Goal: Task Accomplishment & Management: Complete application form

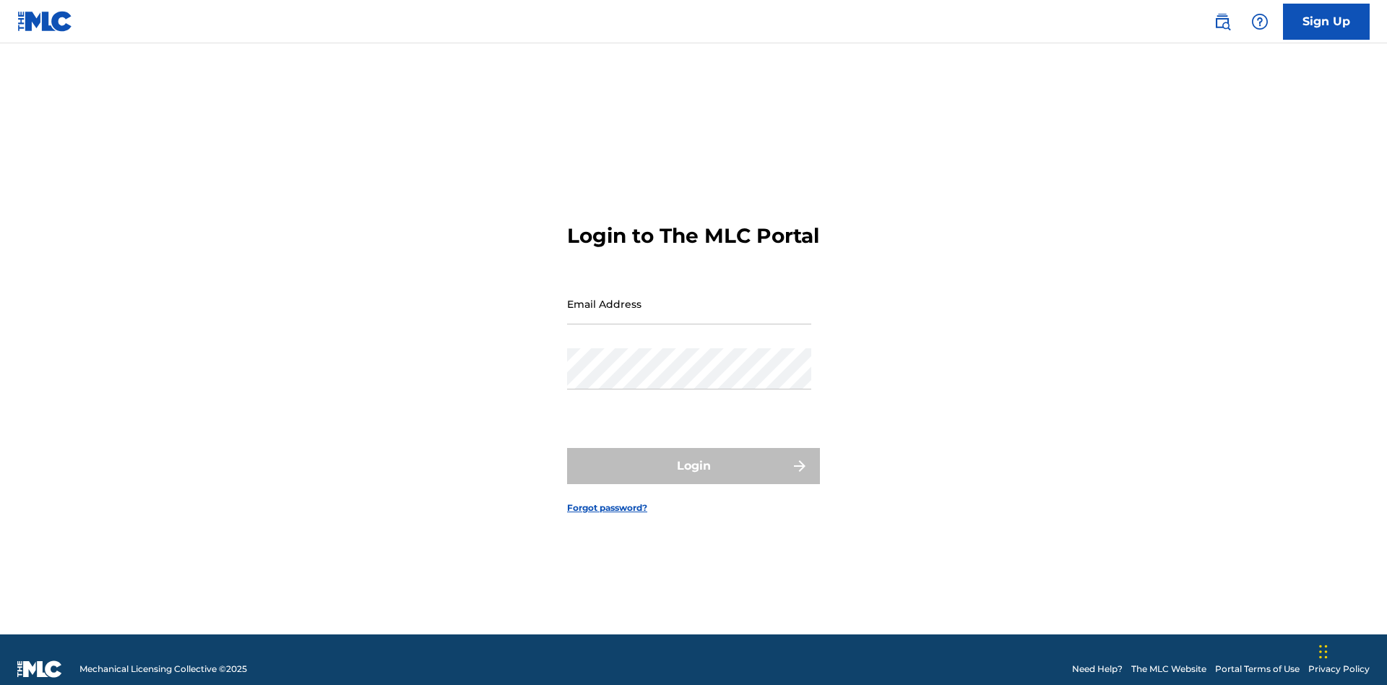
scroll to position [19, 0]
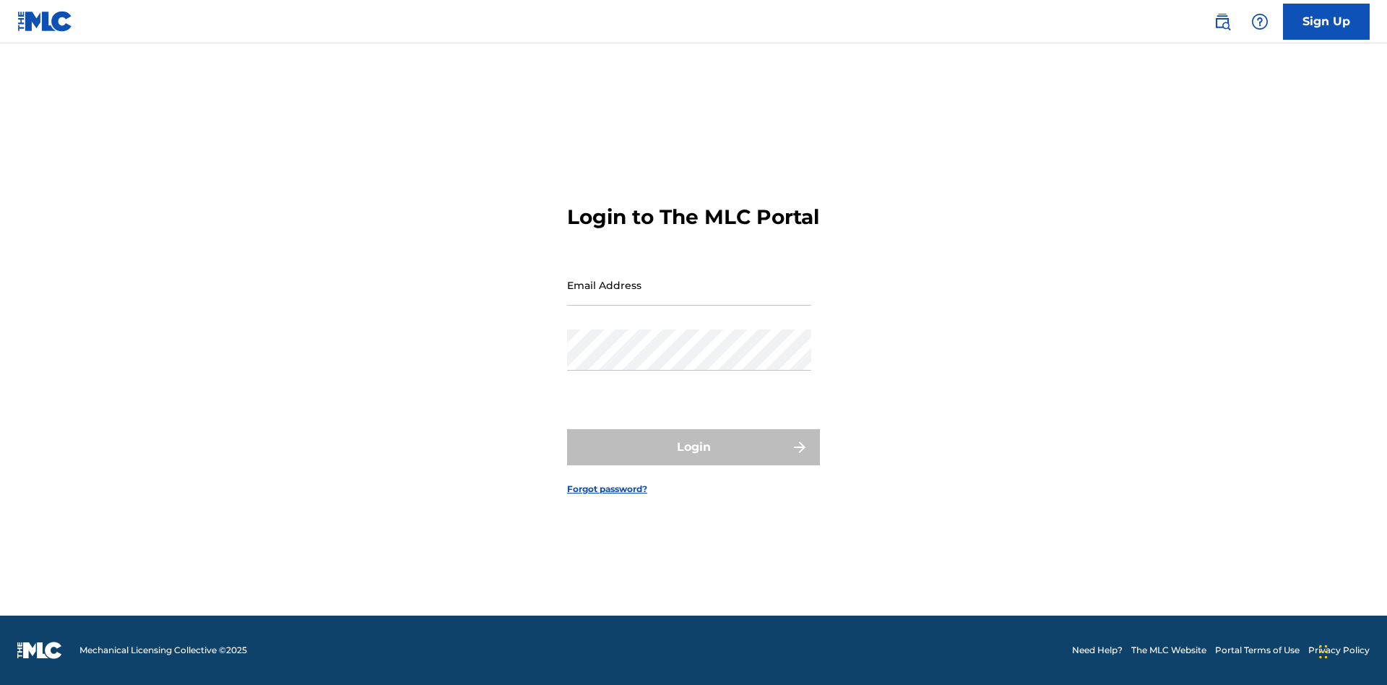
click at [689, 297] on input "Email Address" at bounding box center [689, 284] width 244 height 41
type input "[EMAIL_ADDRESS][DOMAIN_NAME]"
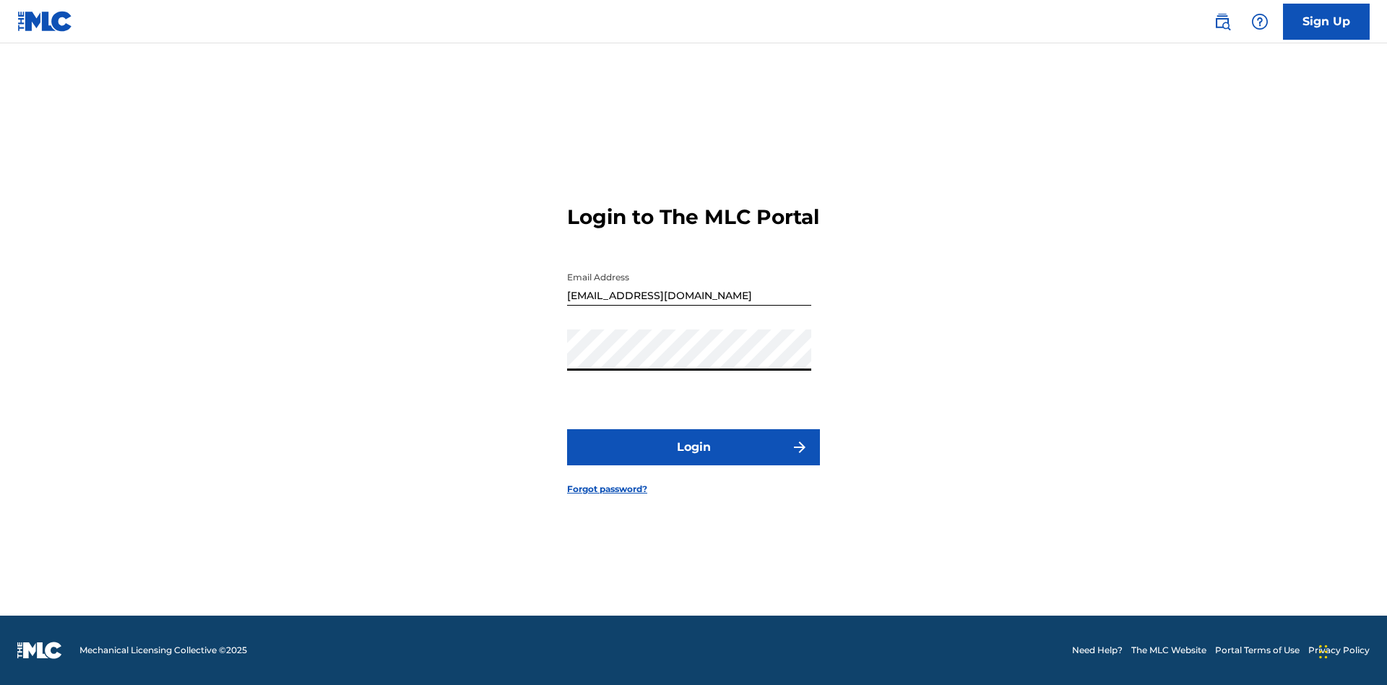
click at [693, 459] on button "Login" at bounding box center [693, 447] width 253 height 36
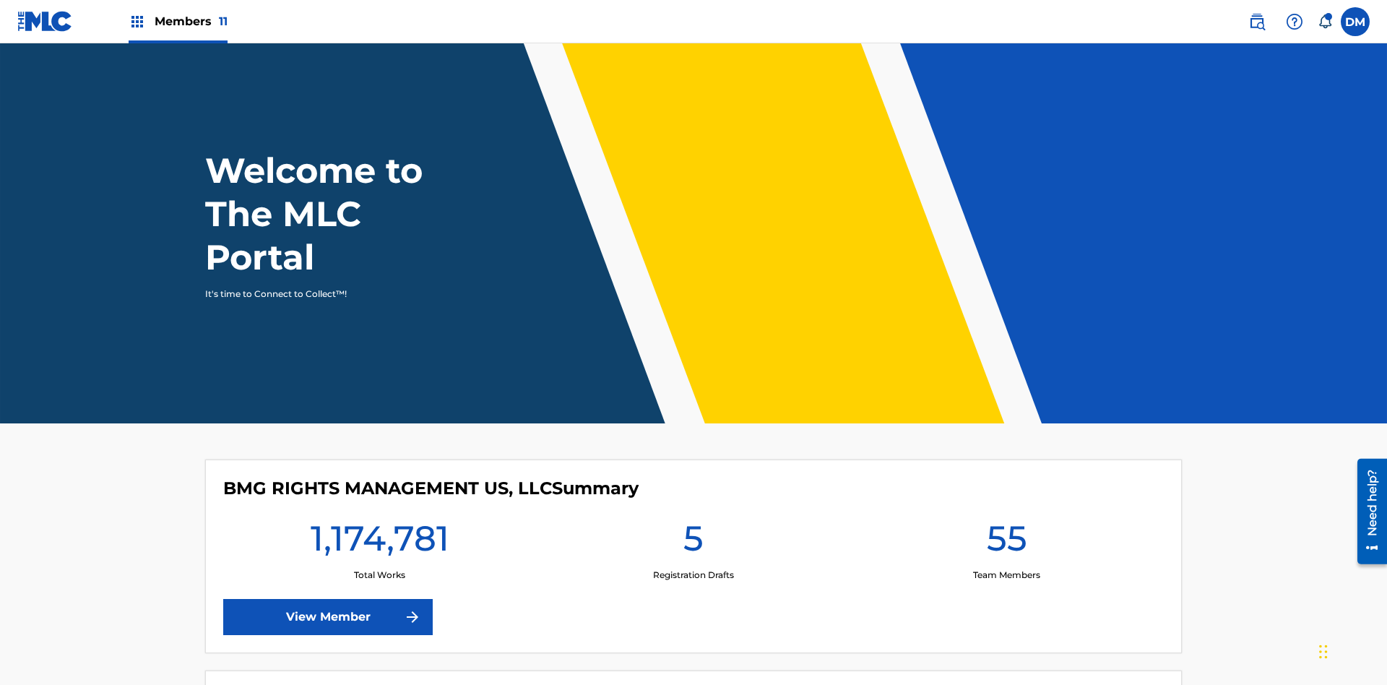
scroll to position [62, 0]
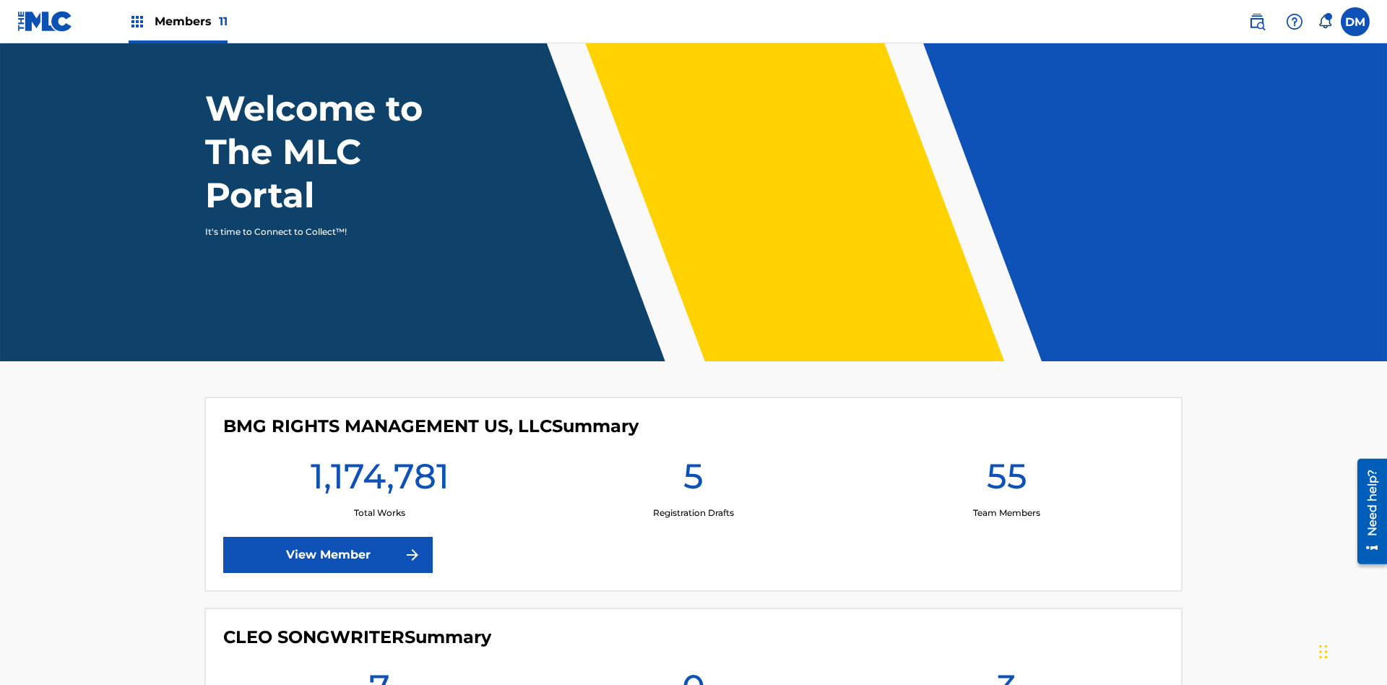
click at [178, 21] on span "Members 11" at bounding box center [191, 21] width 73 height 17
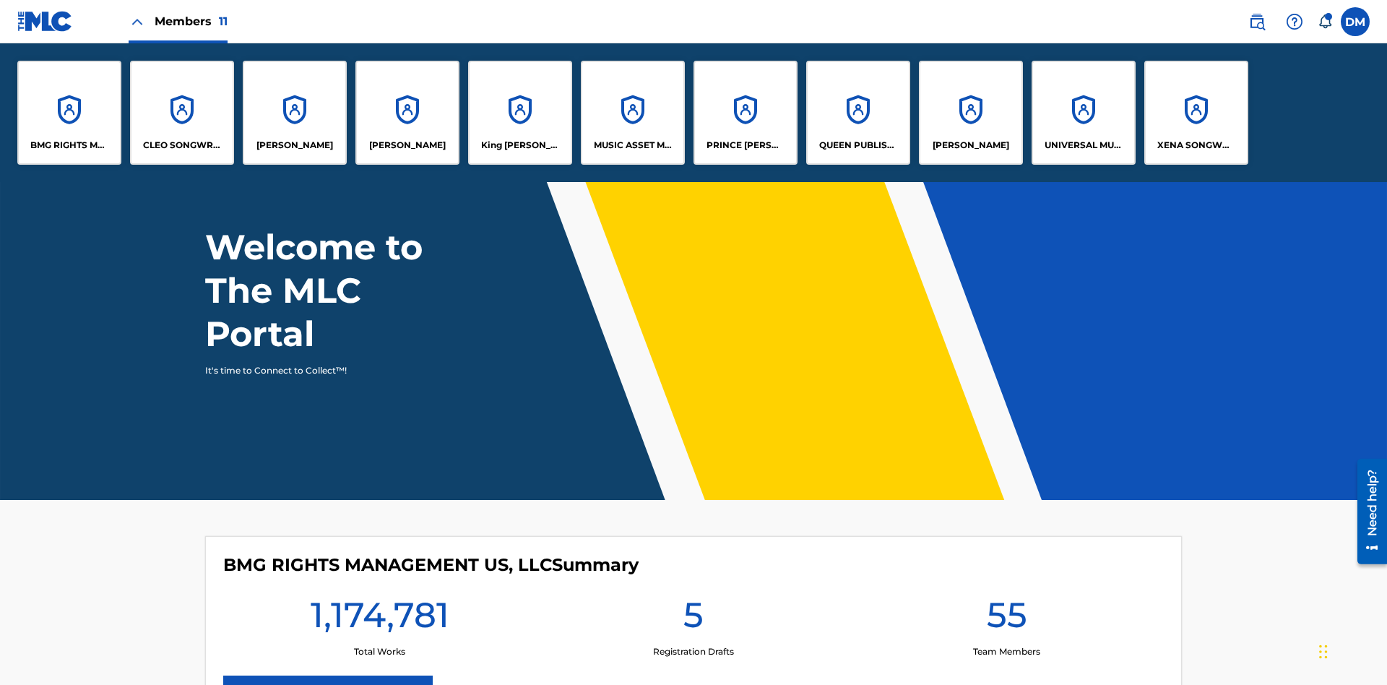
scroll to position [0, 0]
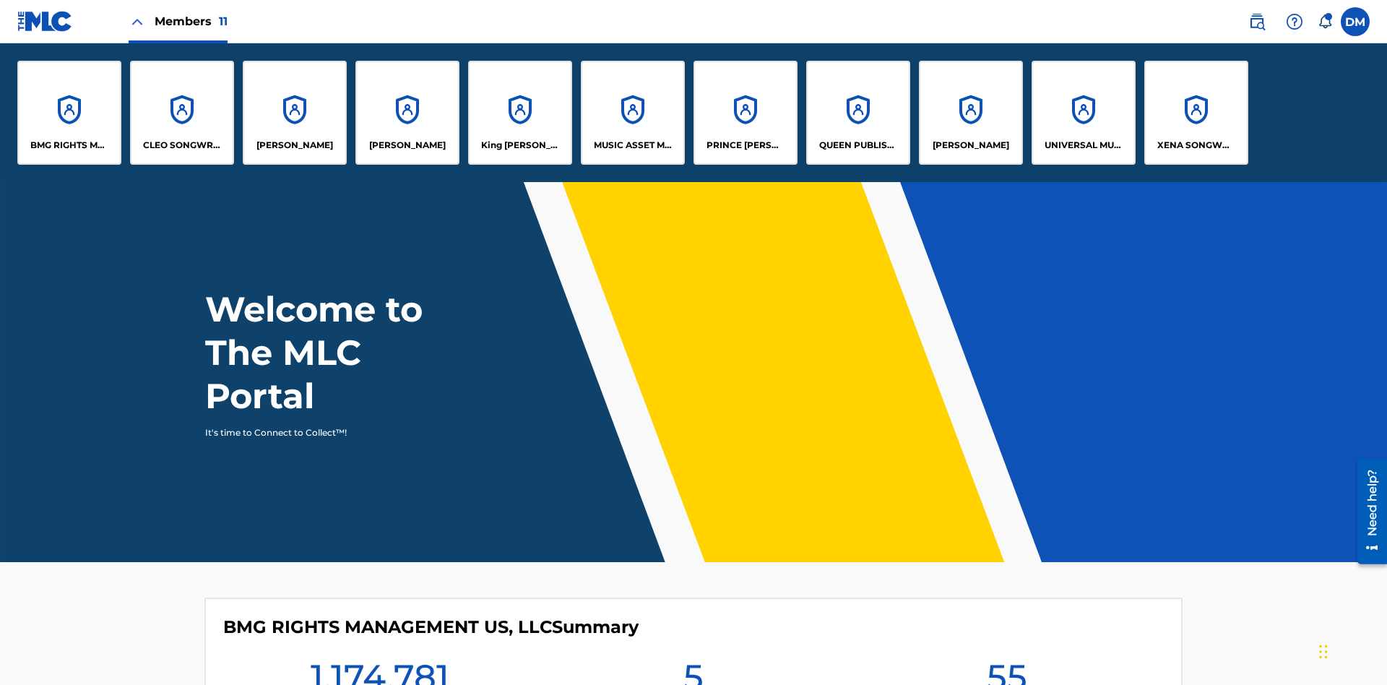
click at [1083, 145] on p "UNIVERSAL MUSIC PUB GROUP" at bounding box center [1084, 145] width 79 height 13
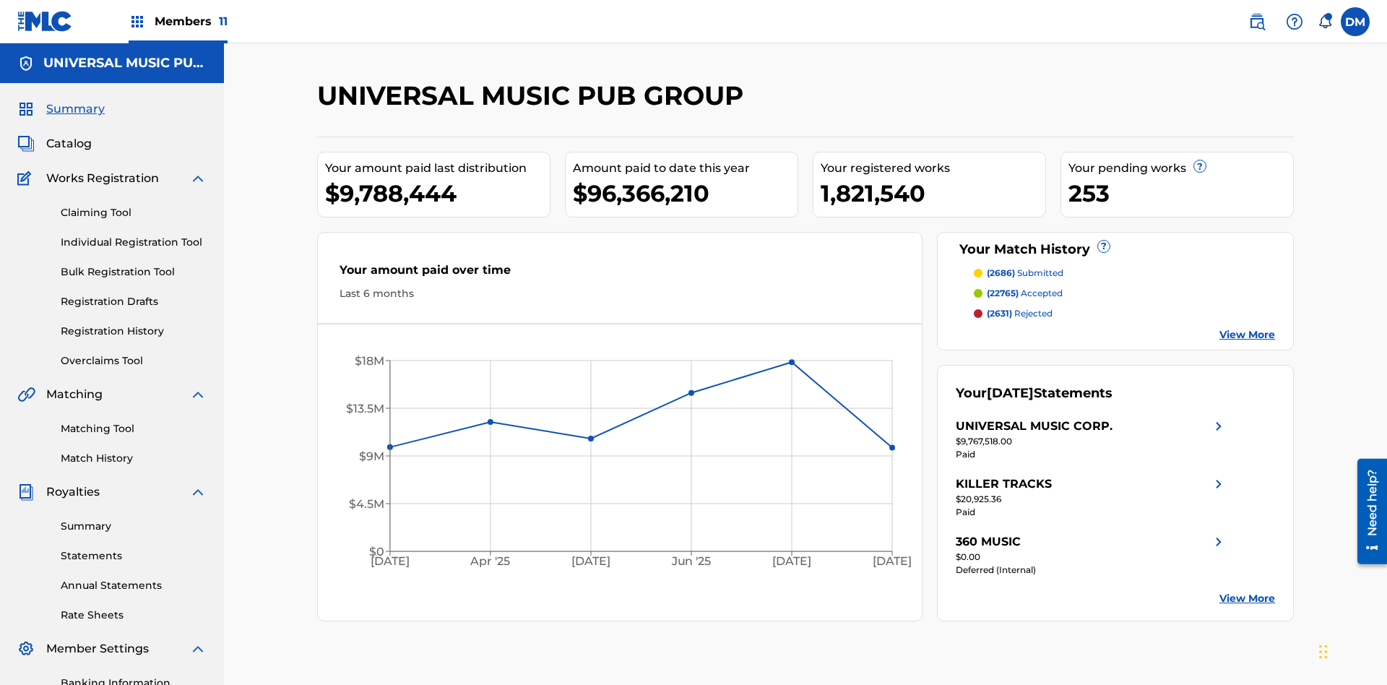
click at [134, 235] on link "Individual Registration Tool" at bounding box center [134, 242] width 146 height 15
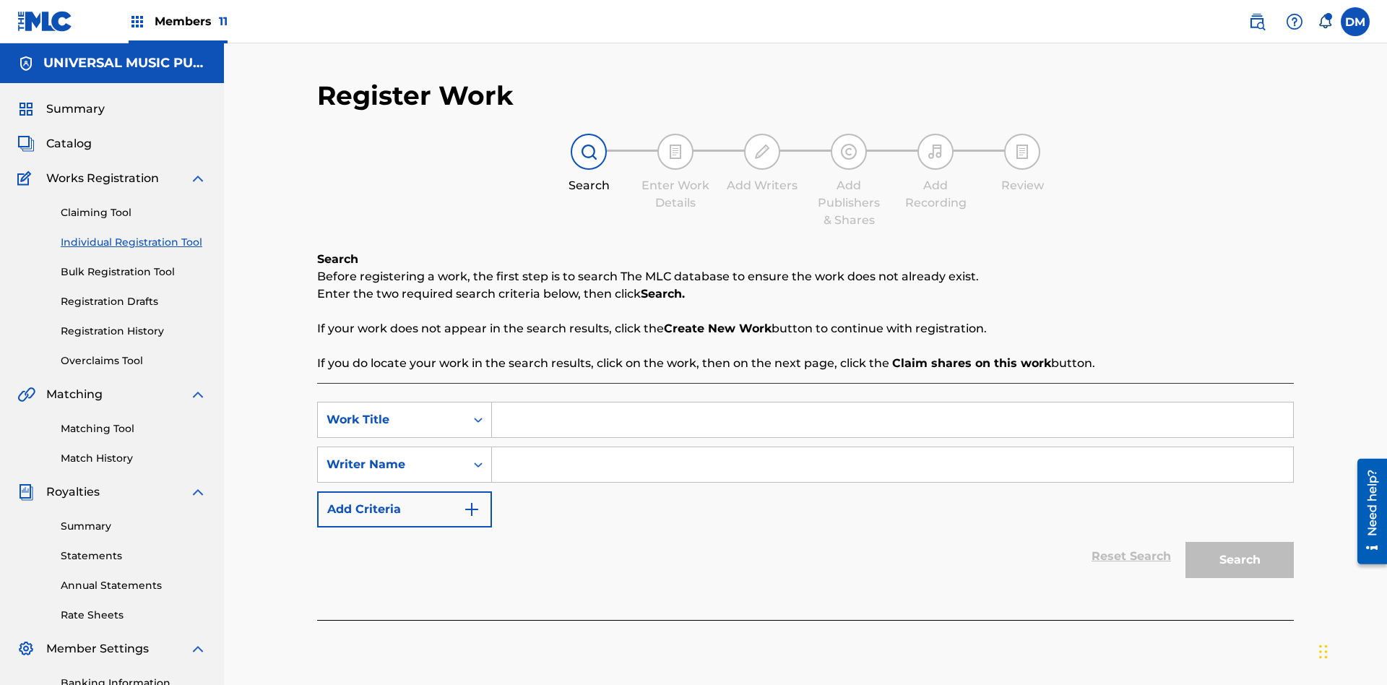
click at [892, 402] on input "Search Form" at bounding box center [892, 419] width 801 height 35
type input "Save At Recordings Page After Adding Recordings"
click at [892, 447] on input "Search Form" at bounding box center [892, 464] width 801 height 35
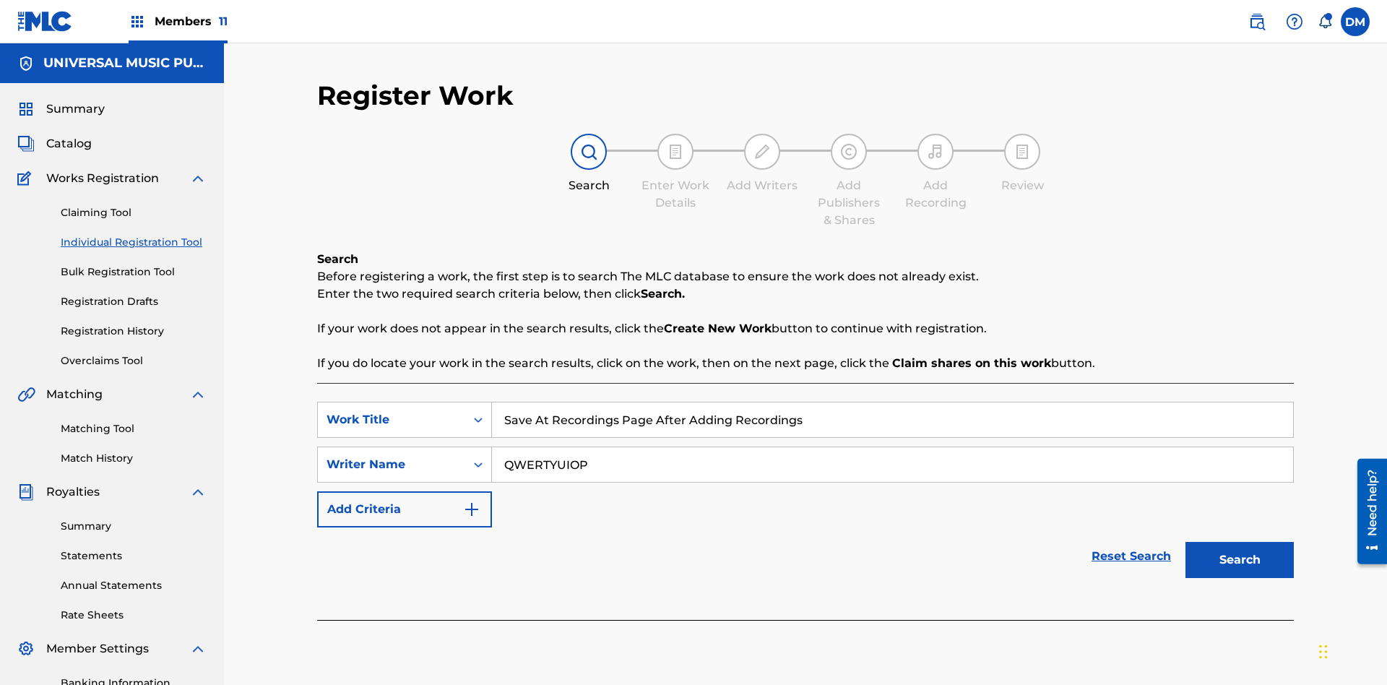
click at [1240, 542] on button "Search" at bounding box center [1239, 560] width 108 height 36
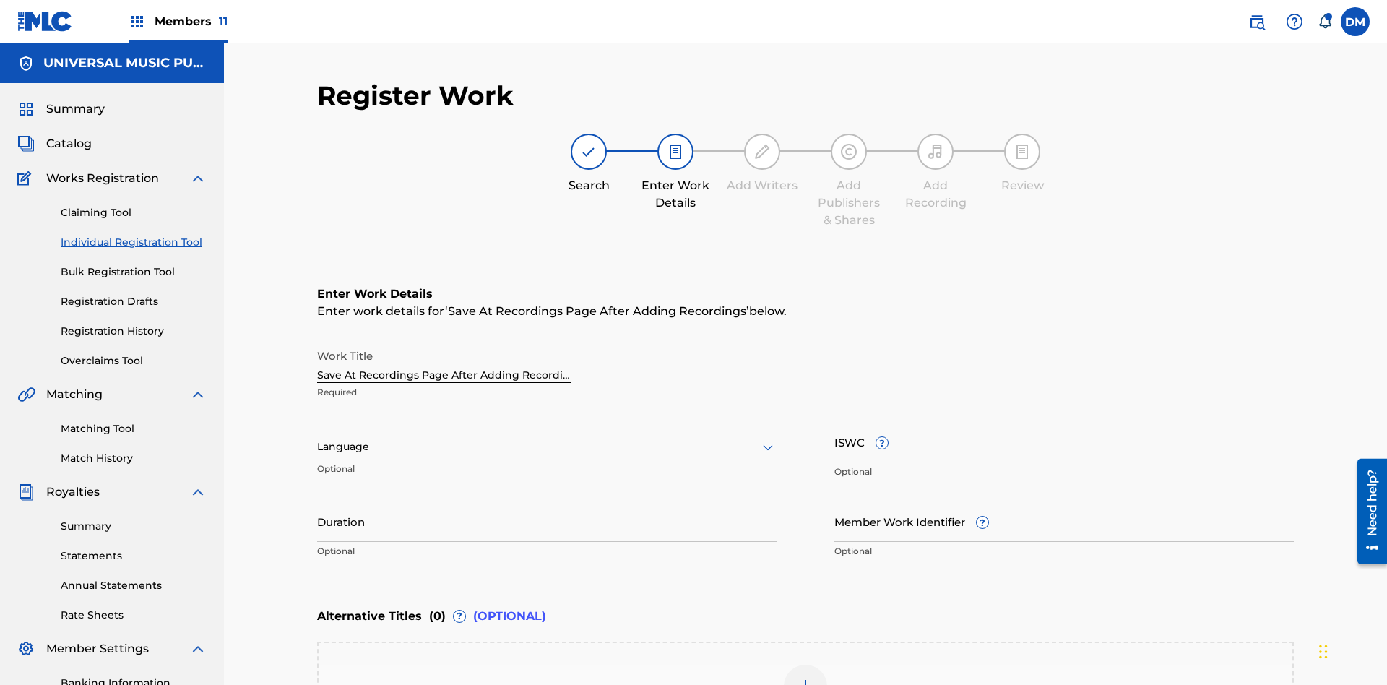
click at [547, 501] on input "Duration" at bounding box center [546, 521] width 459 height 41
click at [547, 501] on input "0" at bounding box center [546, 521] width 459 height 41
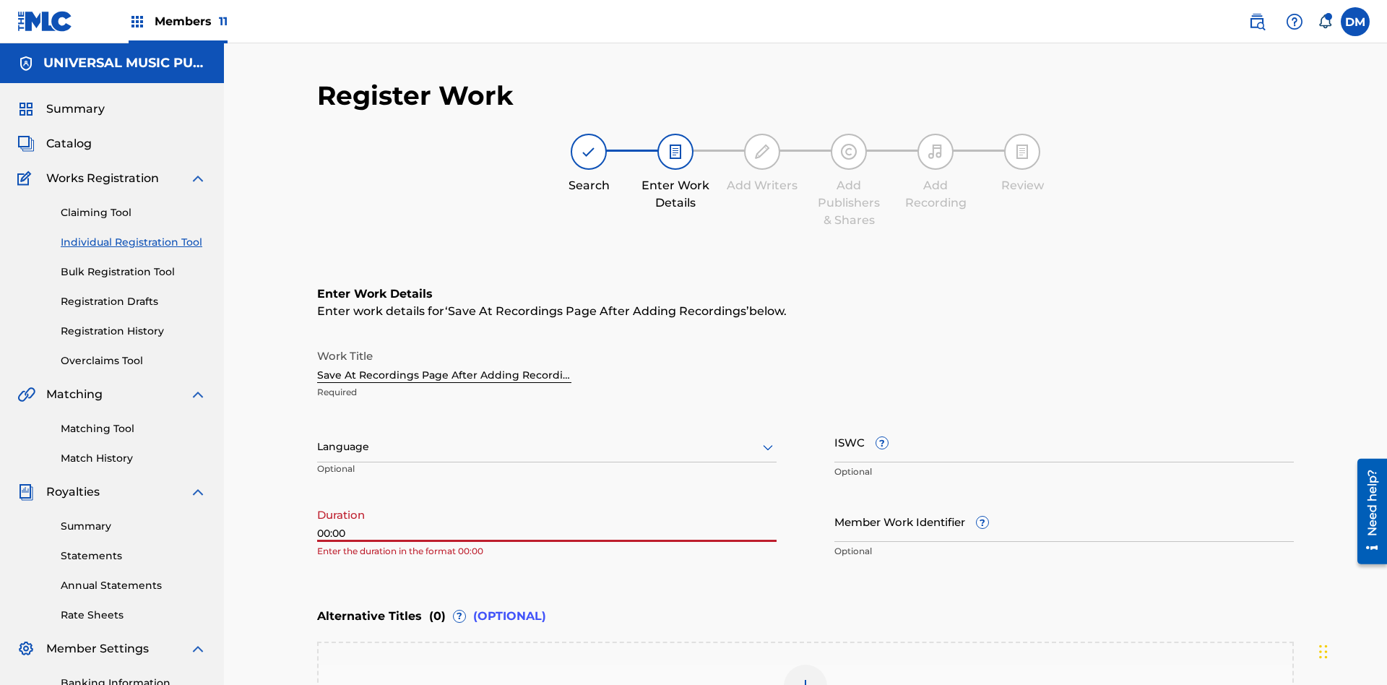
type input "00:00"
click at [768, 438] on icon at bounding box center [767, 446] width 17 height 17
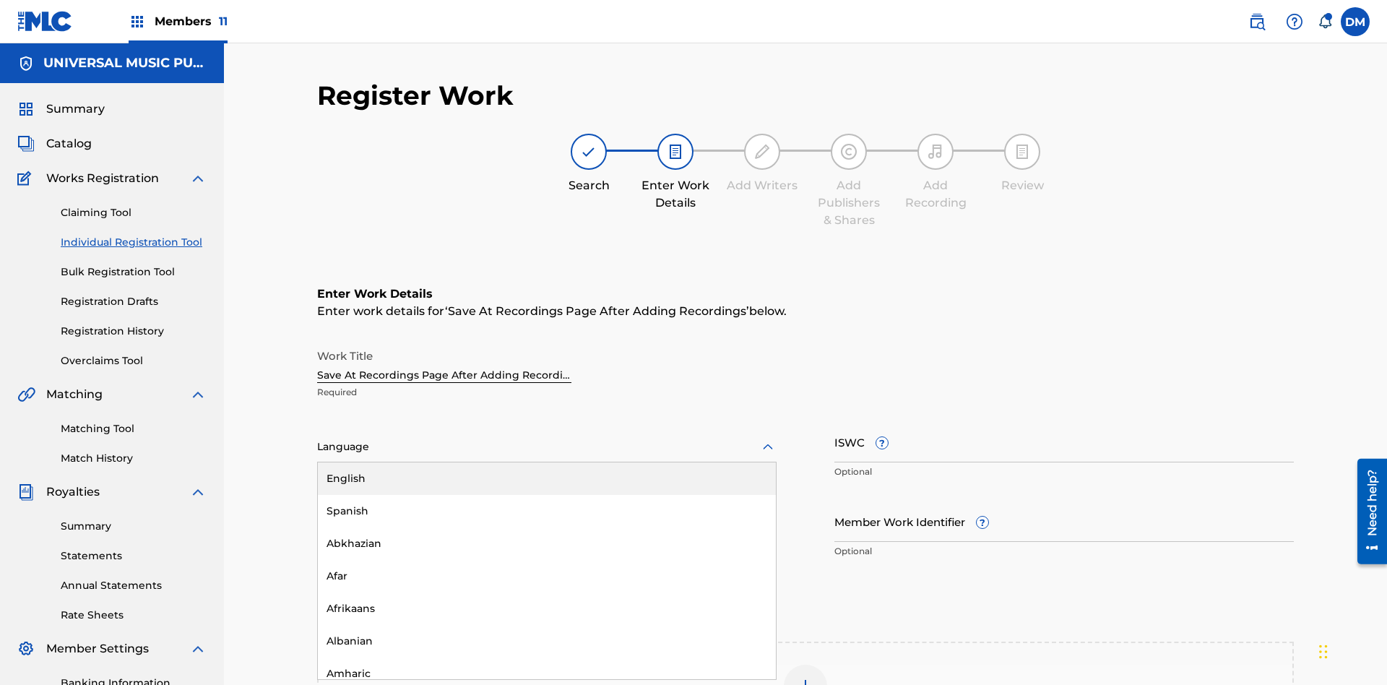
click at [547, 560] on div "Afar" at bounding box center [547, 576] width 458 height 33
click at [1064, 501] on input "Member Work Identifier ?" at bounding box center [1063, 521] width 459 height 41
type input "[PHONE_NUMBER]"
click at [1064, 421] on input "ISWC ?" at bounding box center [1063, 441] width 459 height 41
type input "T-123.456.789-4"
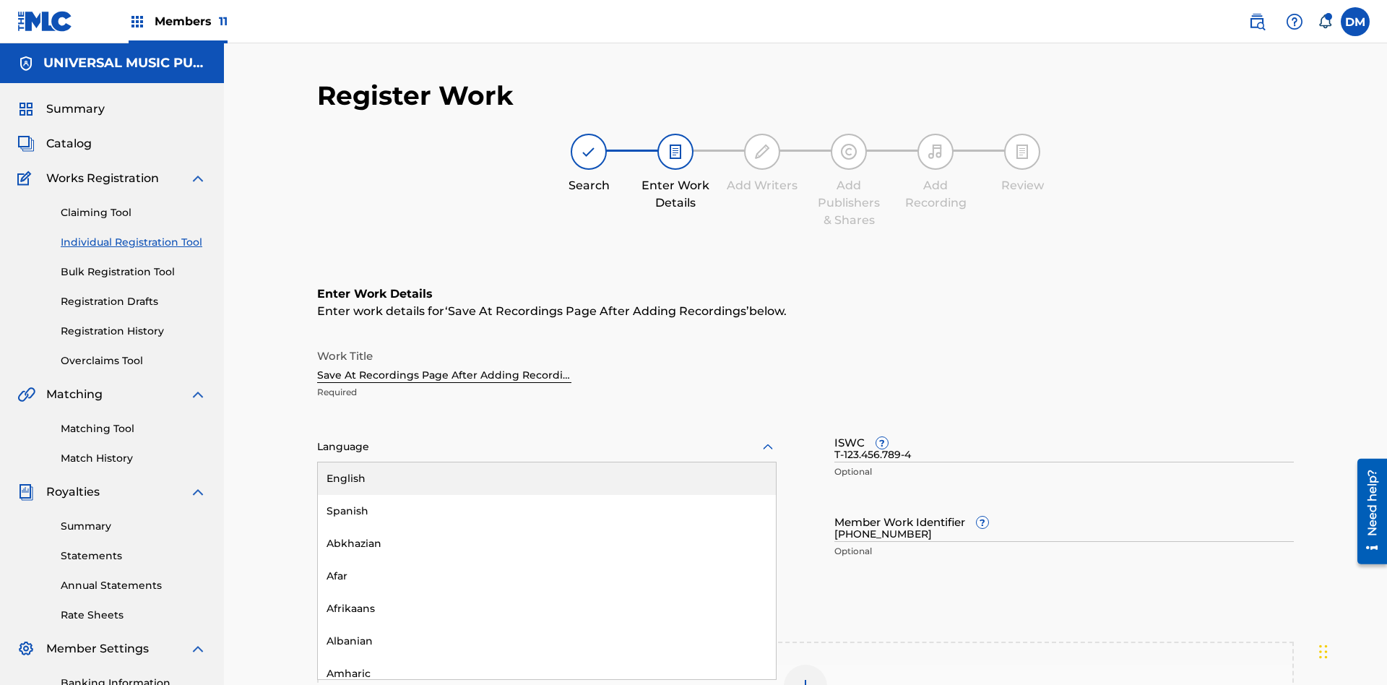
click at [805, 678] on img at bounding box center [805, 686] width 17 height 17
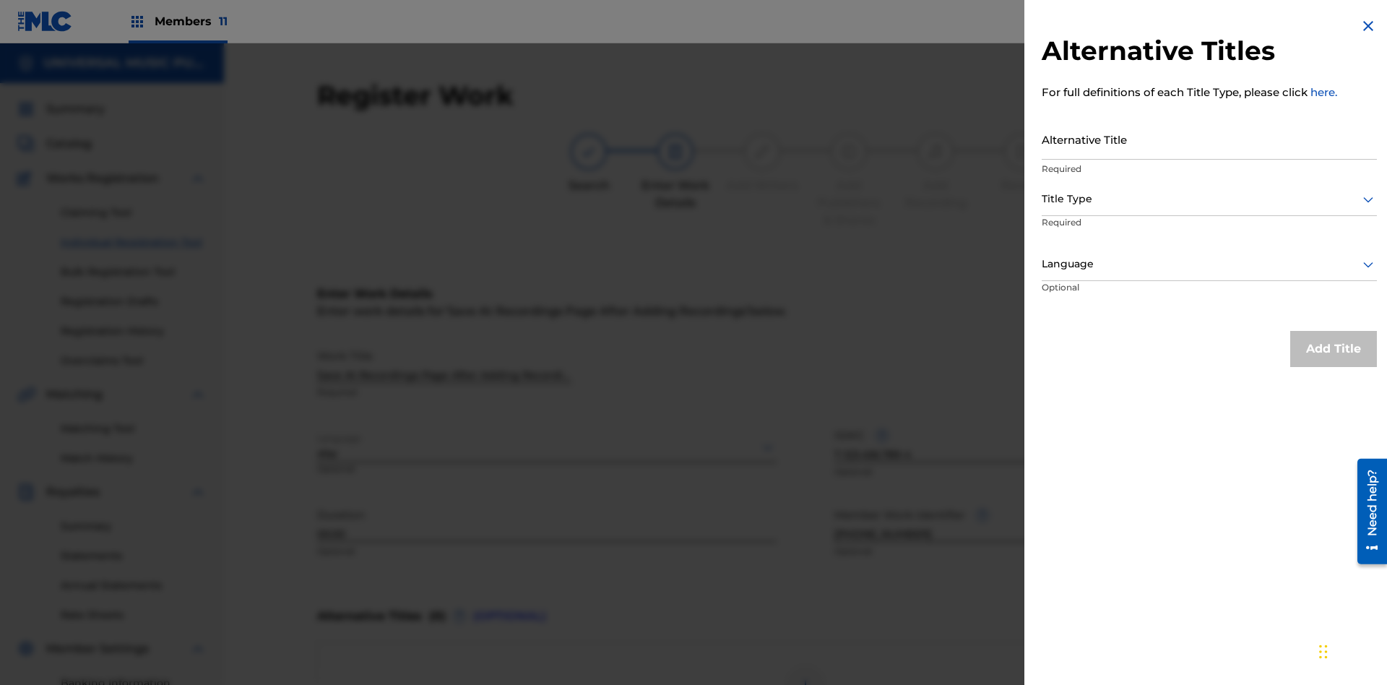
click at [1209, 139] on input "Alternative Title" at bounding box center [1209, 138] width 335 height 41
type input "Alt Title"
click at [1209, 199] on div at bounding box center [1209, 199] width 335 height 18
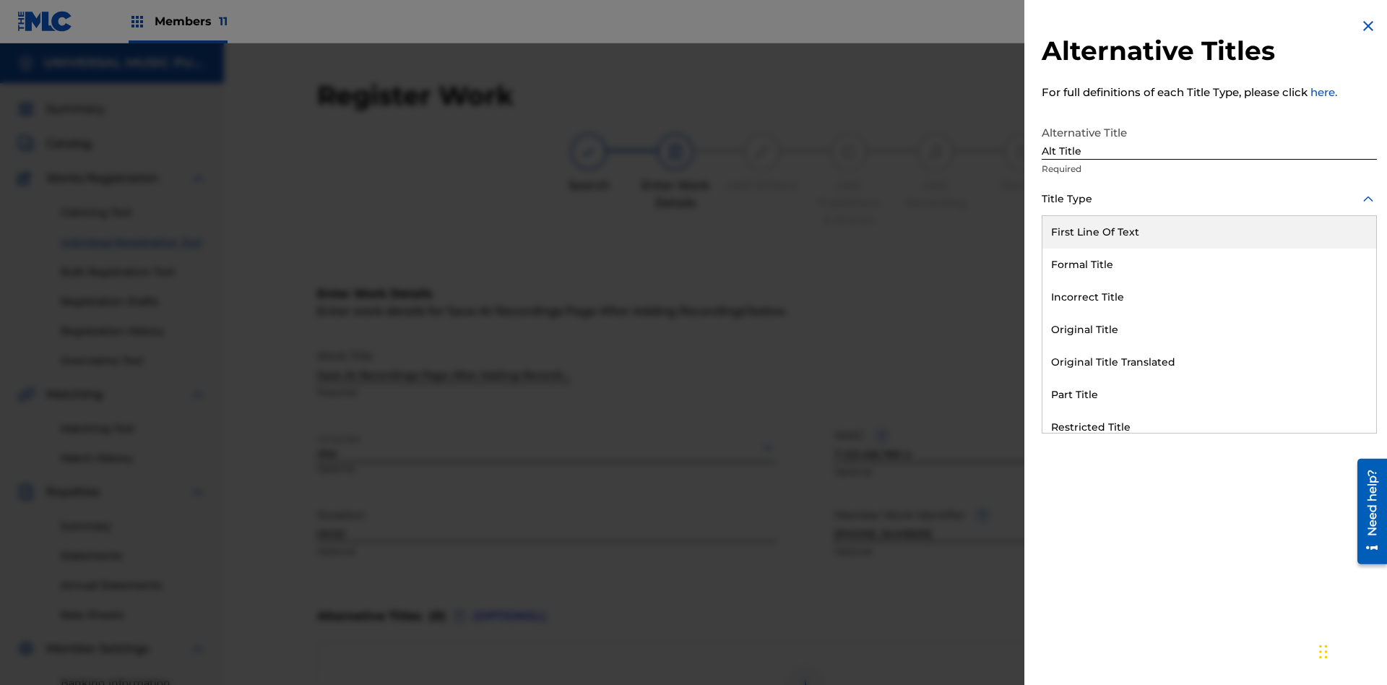
click at [1209, 329] on div "Original Title" at bounding box center [1209, 330] width 334 height 33
click at [1209, 264] on div at bounding box center [1209, 264] width 335 height 18
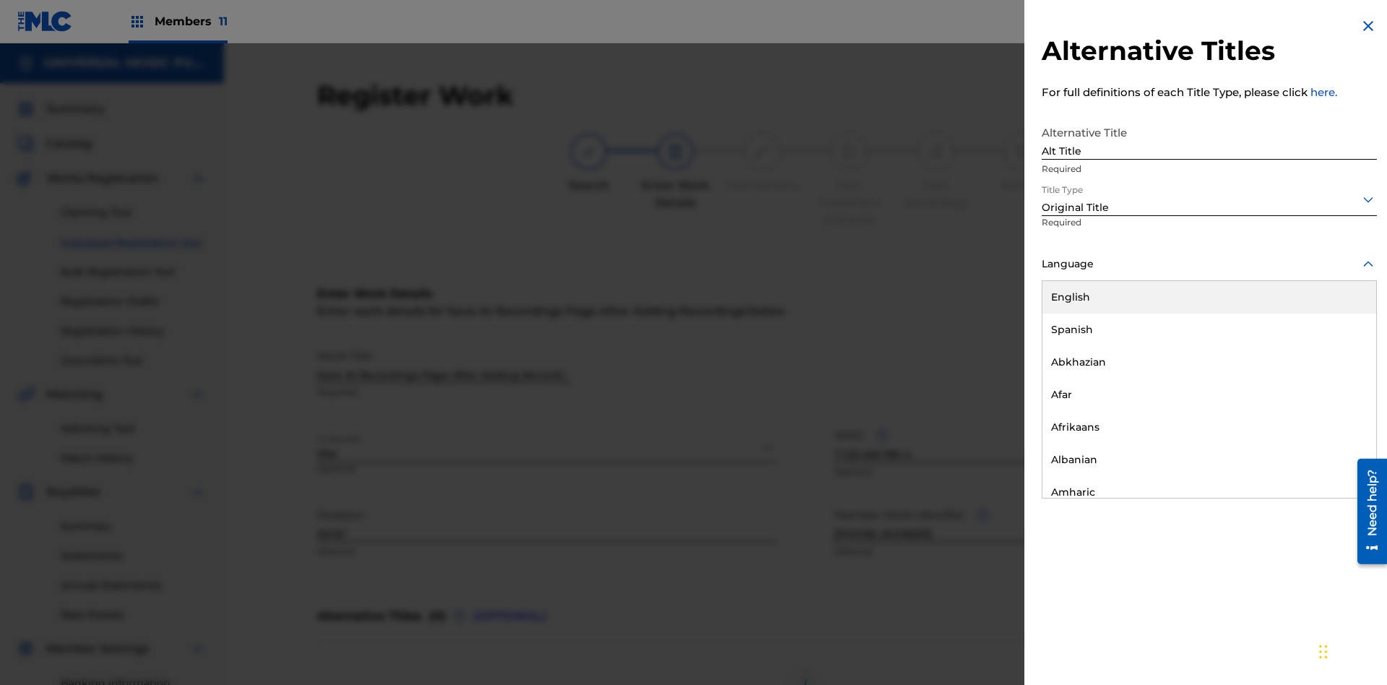
click at [1334, 348] on button "Add Title" at bounding box center [1333, 349] width 87 height 36
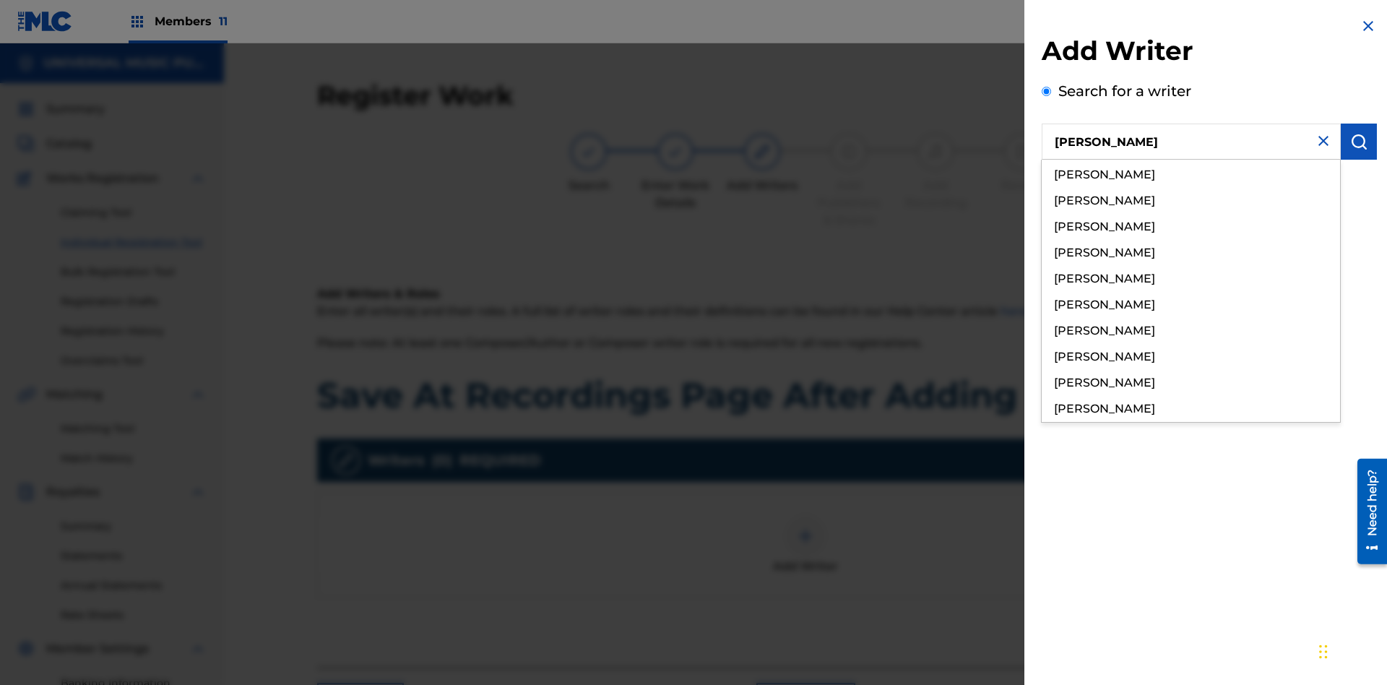
click at [1359, 142] on img "submit" at bounding box center [1358, 141] width 17 height 17
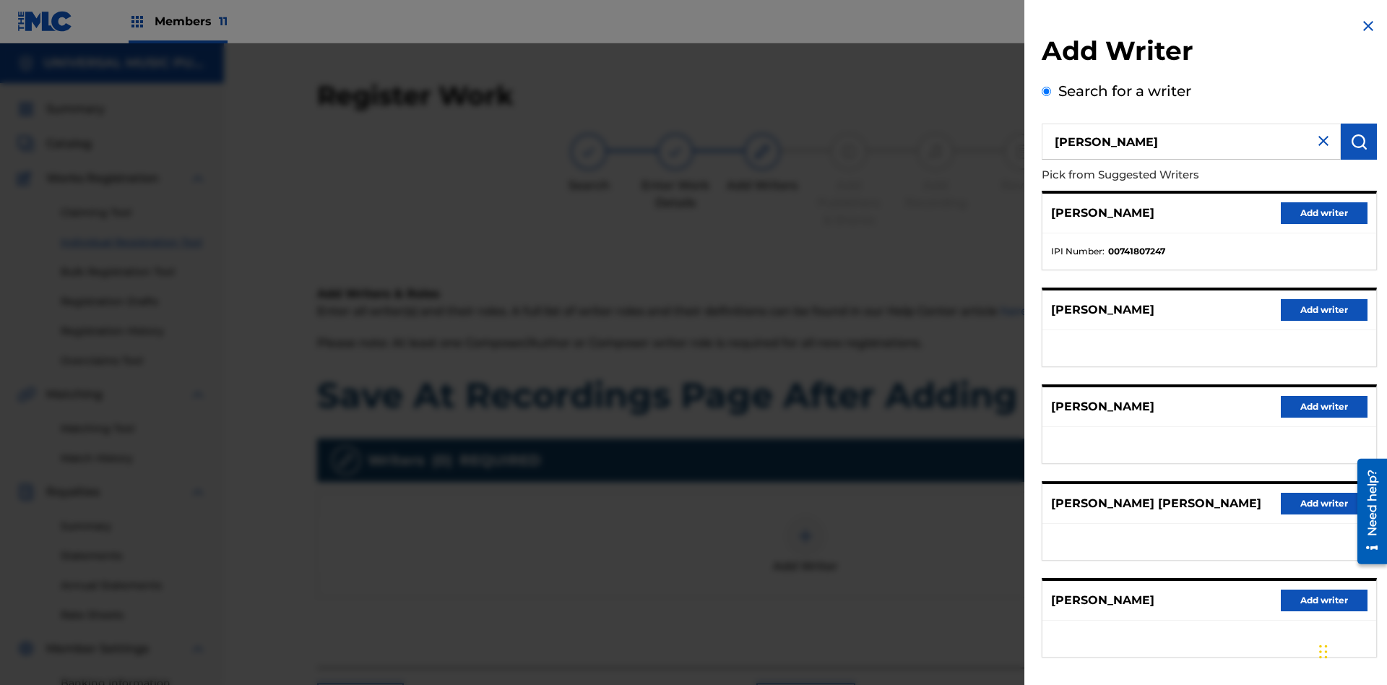
click at [1324, 212] on button "Add writer" at bounding box center [1324, 213] width 87 height 22
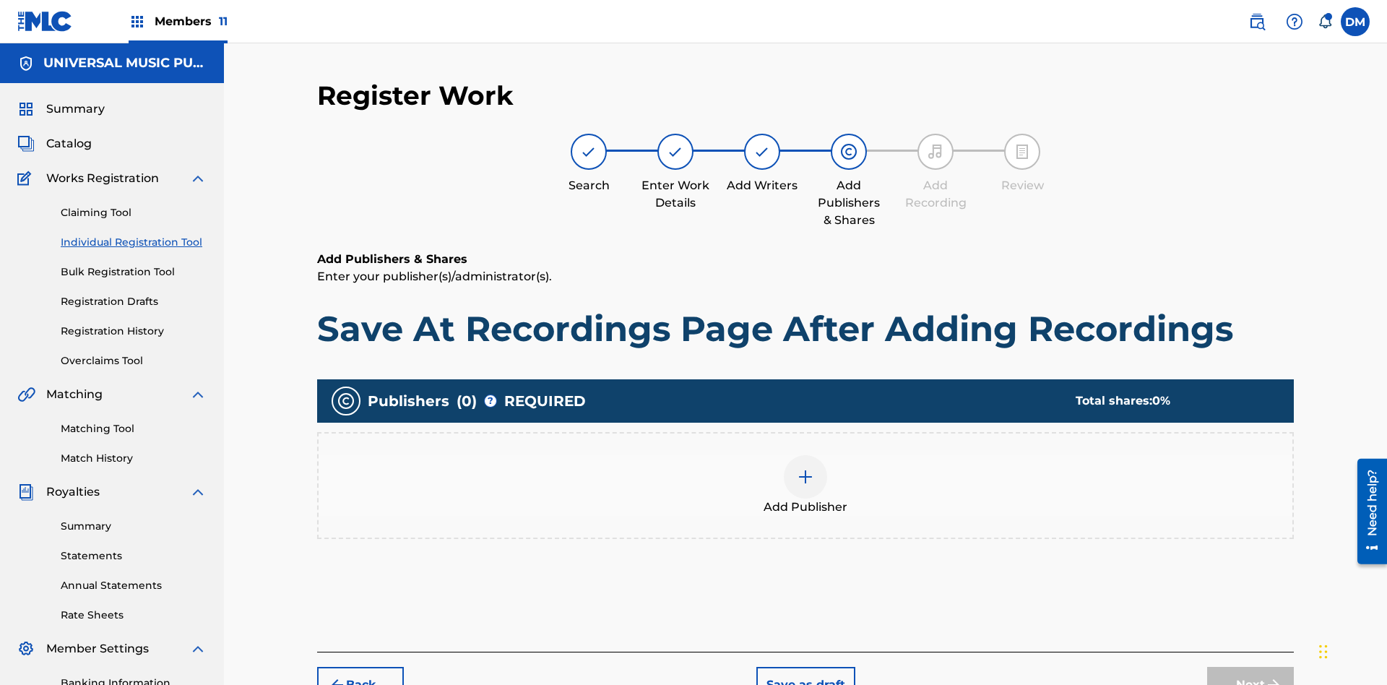
click at [805, 468] on img at bounding box center [805, 476] width 17 height 17
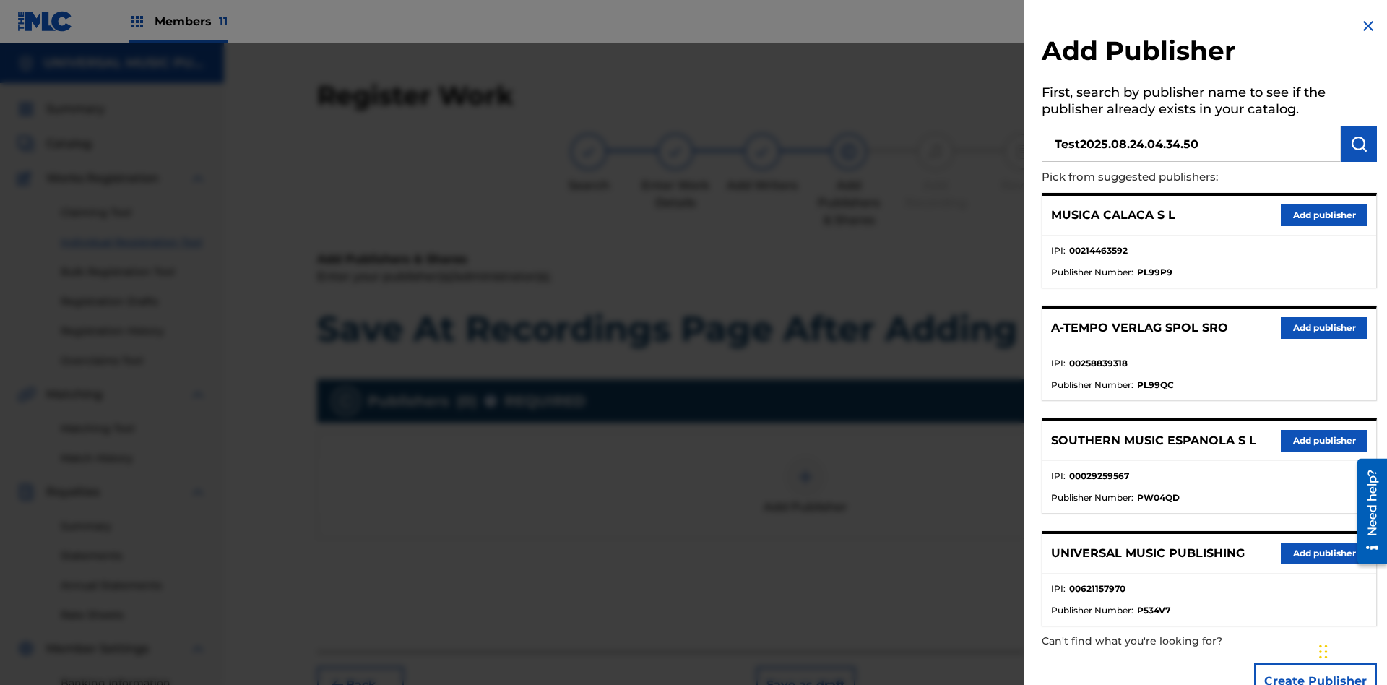
type input "Test2025.08.24.04.34.50"
click at [1359, 144] on img "submit" at bounding box center [1358, 143] width 17 height 17
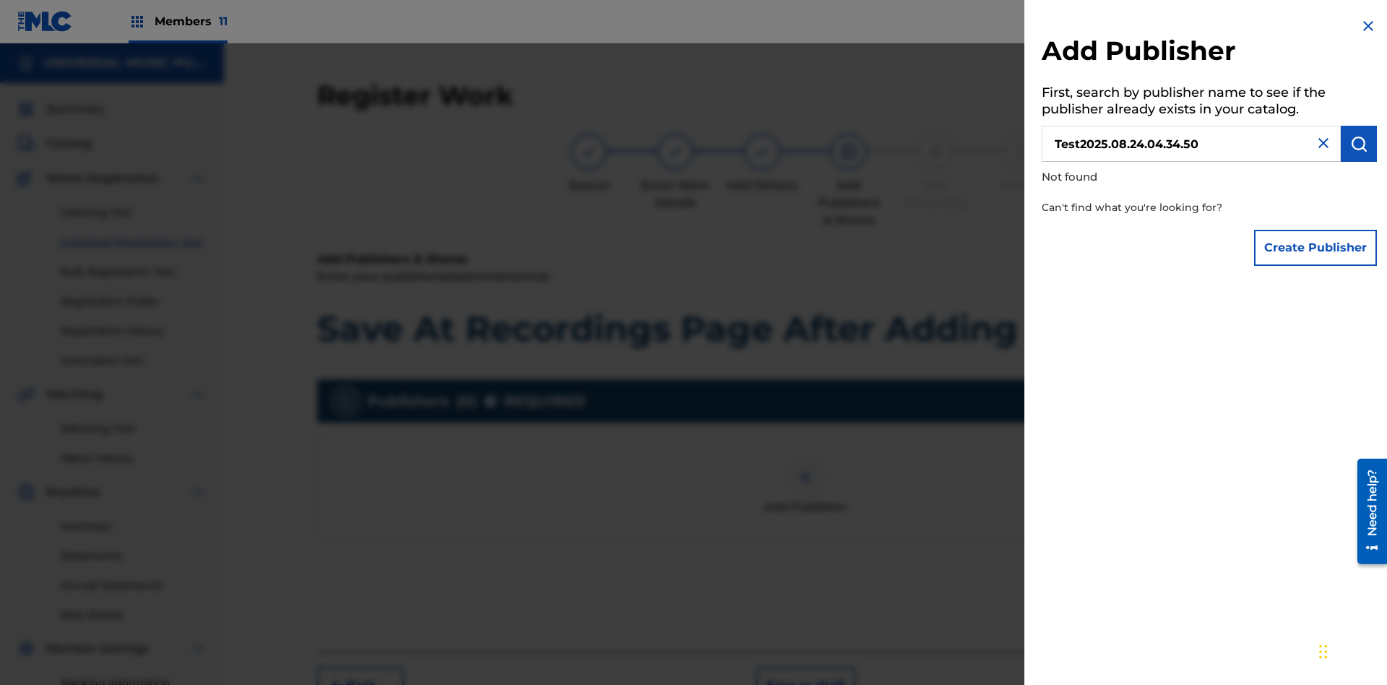
click at [1316, 247] on button "Create Publisher" at bounding box center [1315, 248] width 123 height 36
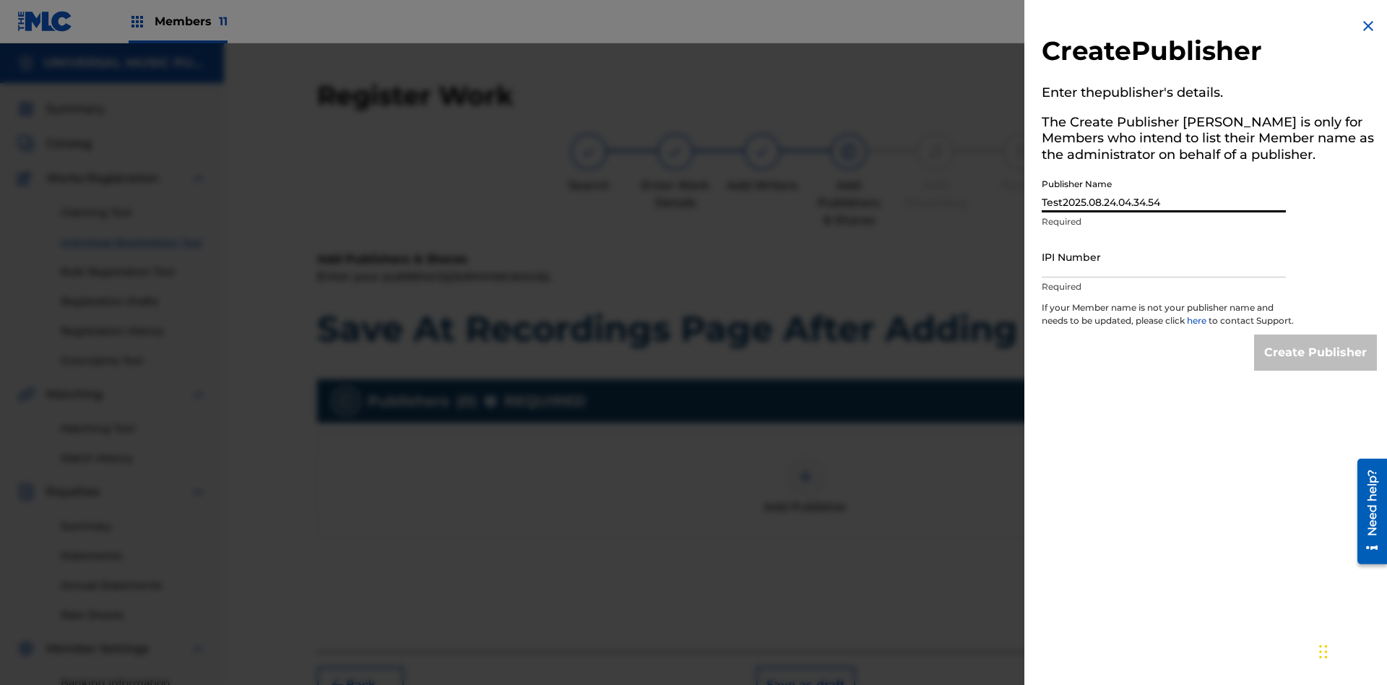
click at [1164, 256] on input "IPI Number" at bounding box center [1164, 256] width 244 height 41
click at [1316, 366] on input "Create Publisher" at bounding box center [1315, 352] width 123 height 36
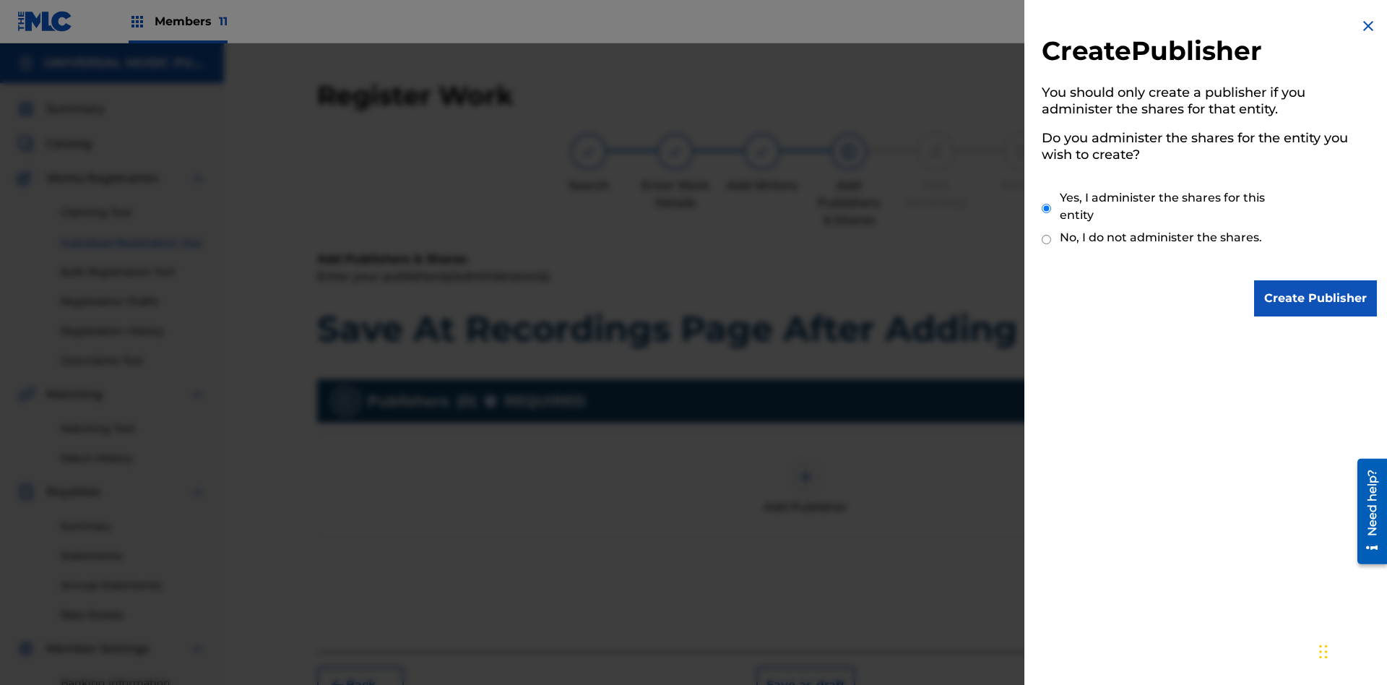
click at [1047, 208] on input "Yes, I administer the shares for this entity" at bounding box center [1046, 208] width 9 height 31
click at [1316, 298] on input "Create Publisher" at bounding box center [1315, 298] width 123 height 36
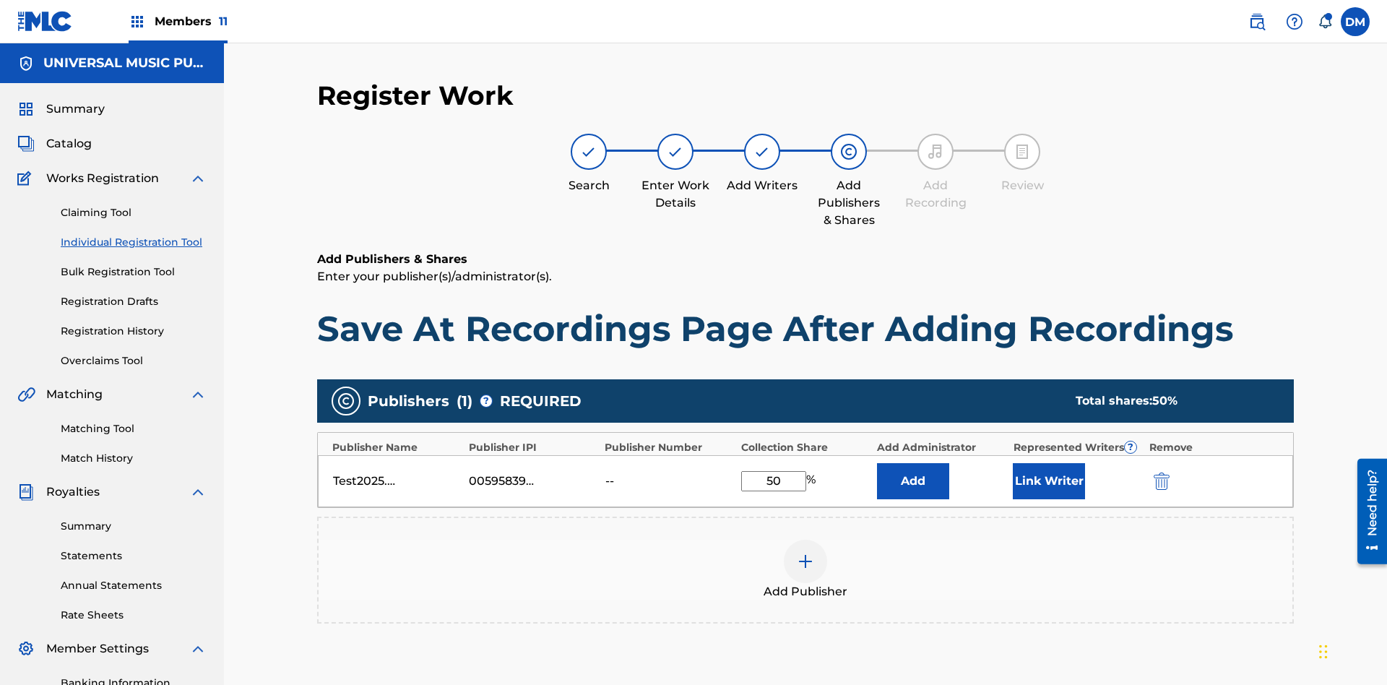
type input "50"
click at [1049, 463] on button "Link Writer" at bounding box center [1049, 481] width 72 height 36
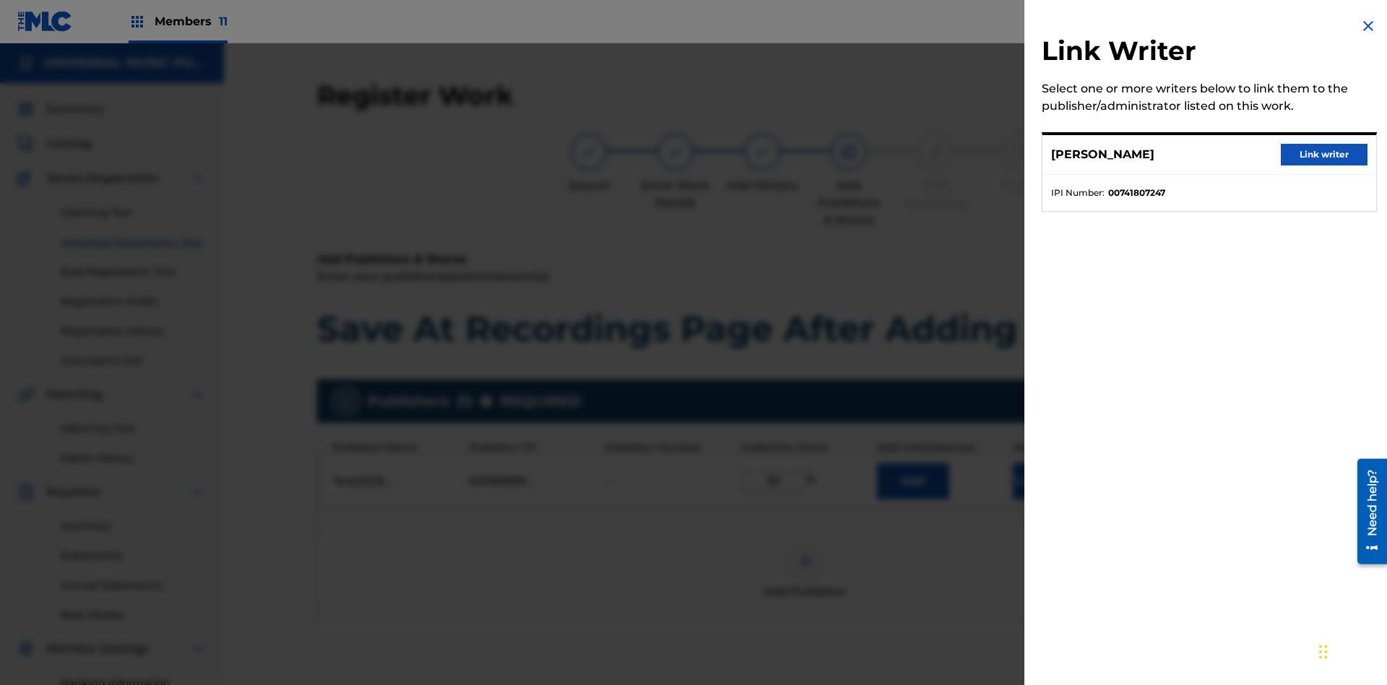
click at [1324, 155] on button "Link writer" at bounding box center [1324, 155] width 87 height 22
click at [1049, 463] on button "Link Writer" at bounding box center [1049, 481] width 72 height 36
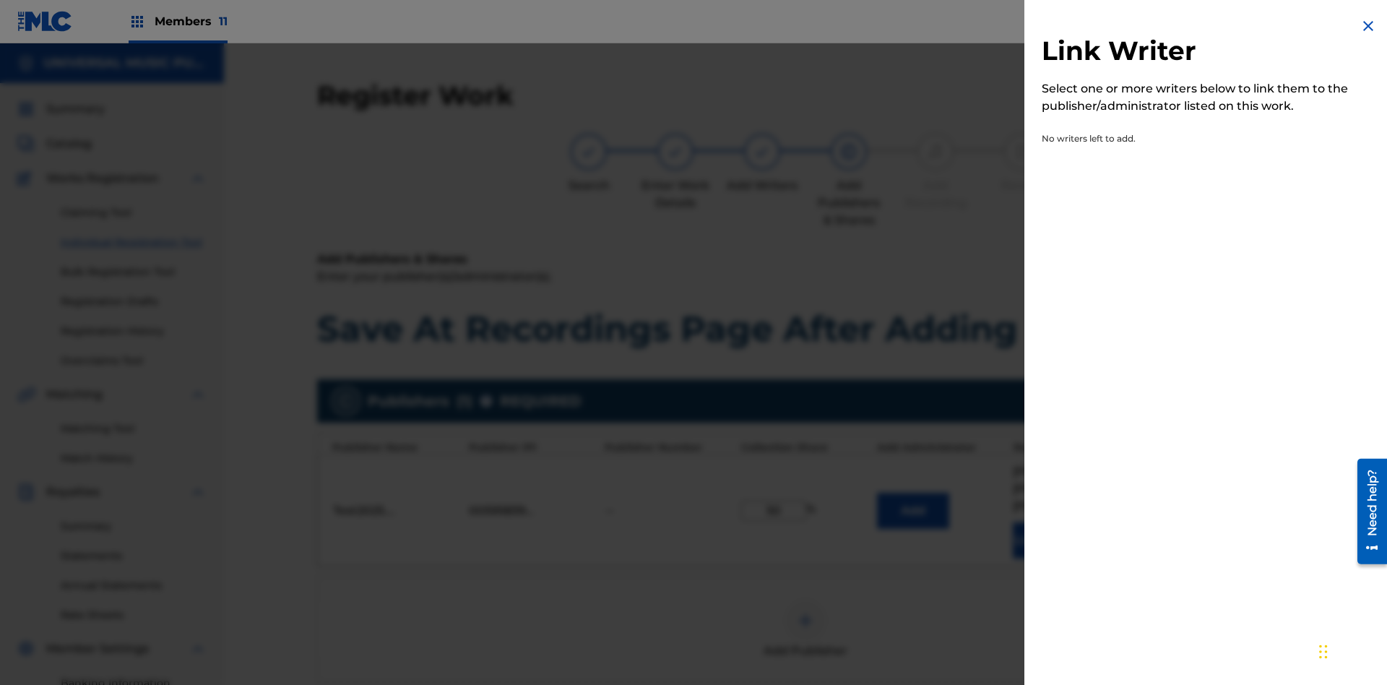
click at [1368, 26] on img at bounding box center [1368, 25] width 17 height 17
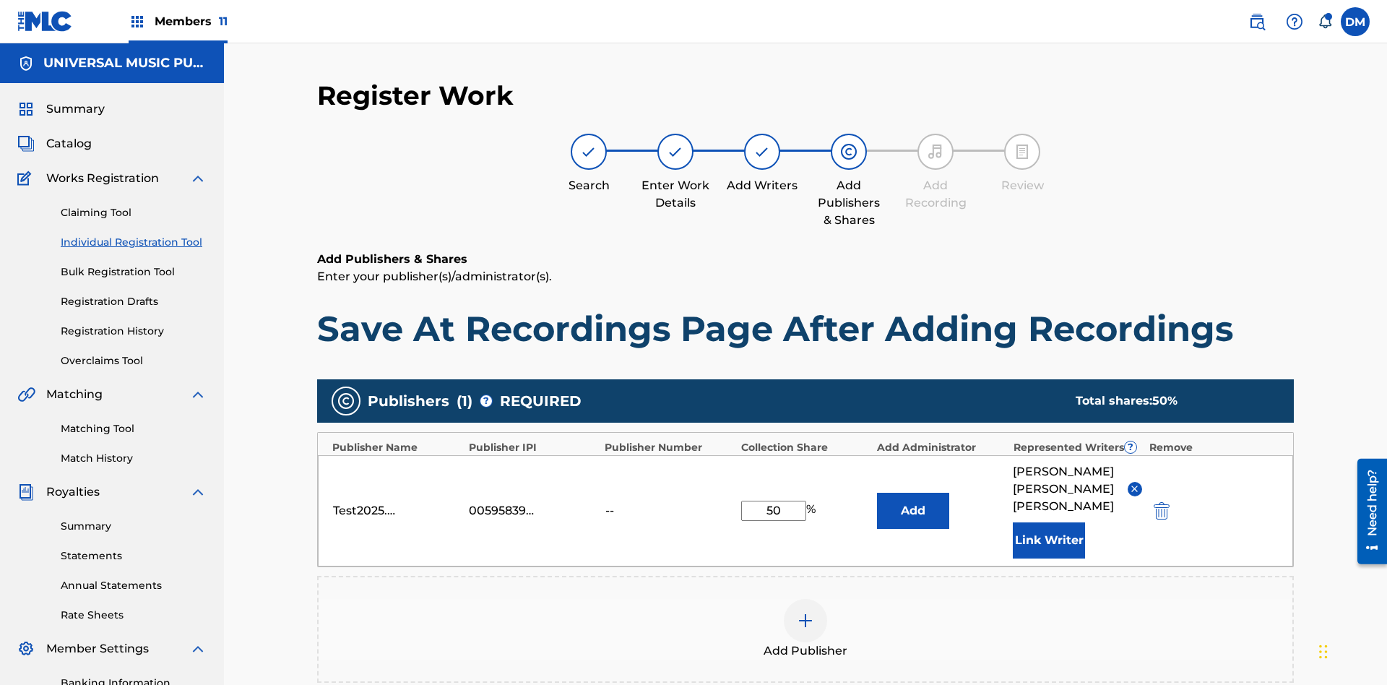
click at [913, 493] on button "Add" at bounding box center [913, 511] width 72 height 36
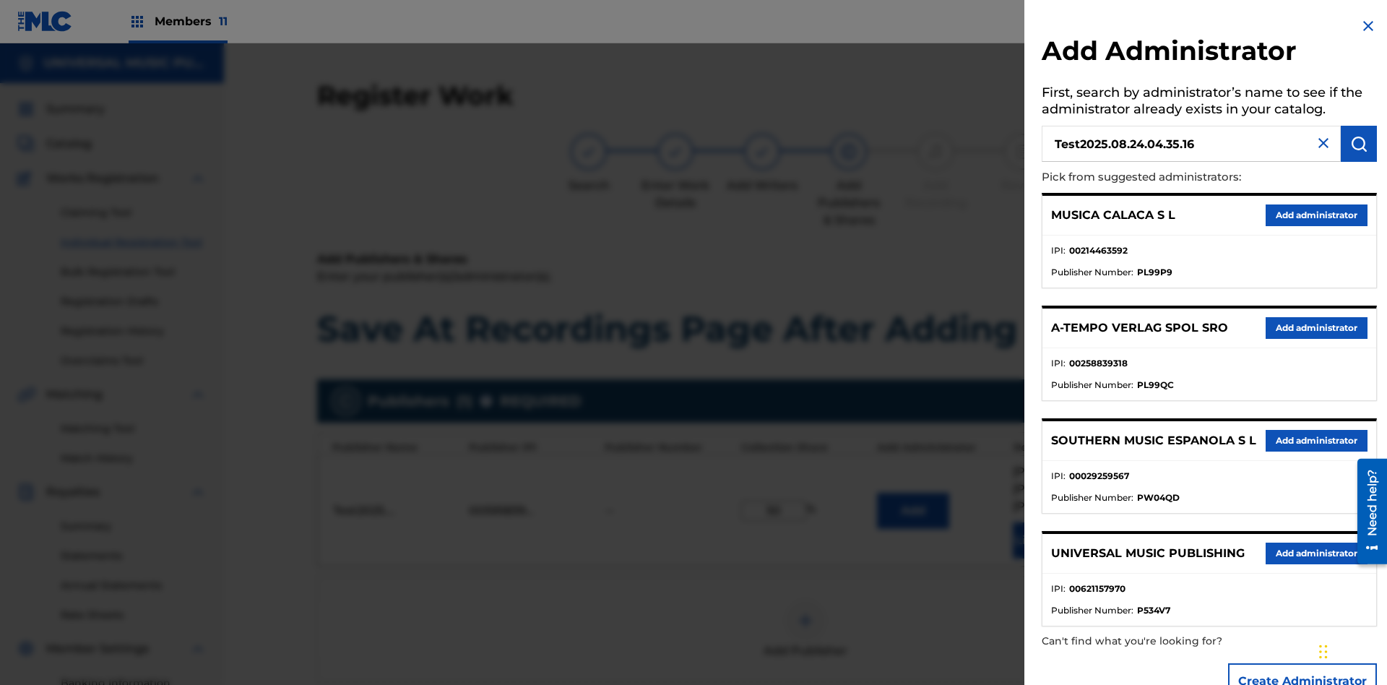
type input "Test2025.08.24.04.35.16"
click at [1359, 144] on img "submit" at bounding box center [1358, 143] width 17 height 17
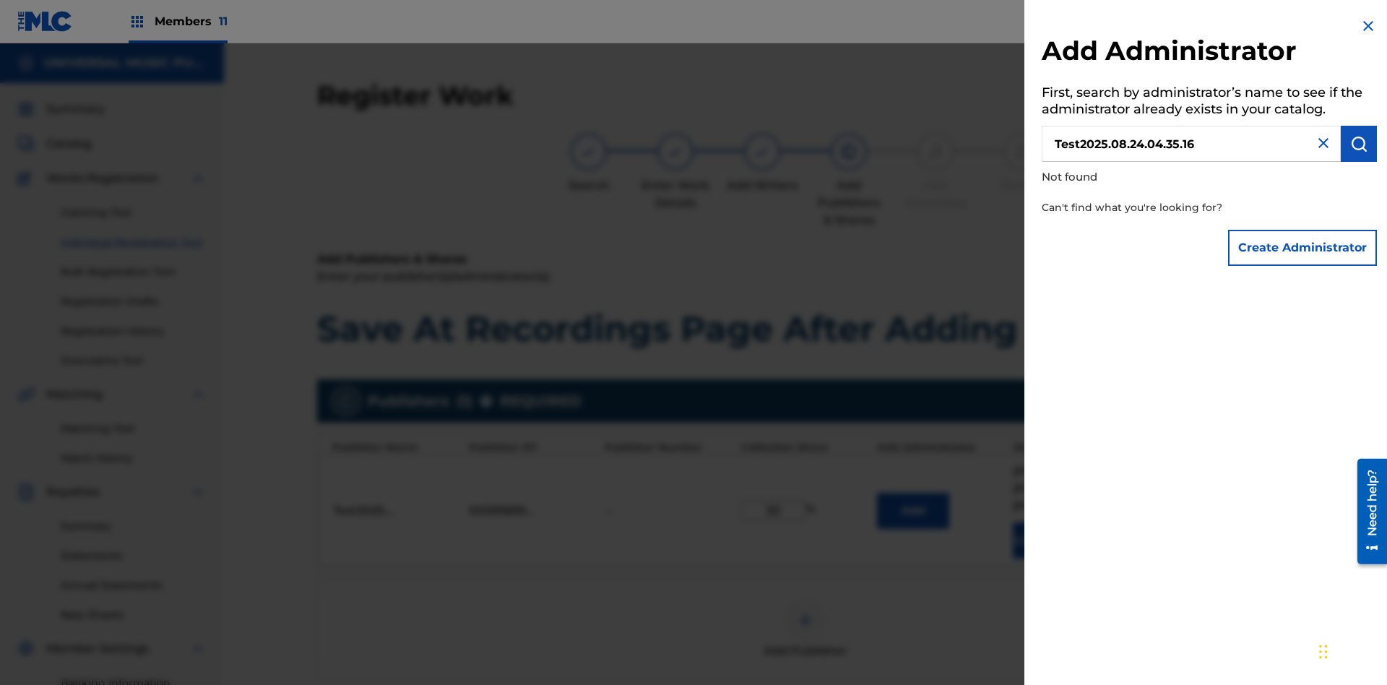
click at [1303, 247] on button "Create Administrator" at bounding box center [1302, 248] width 149 height 36
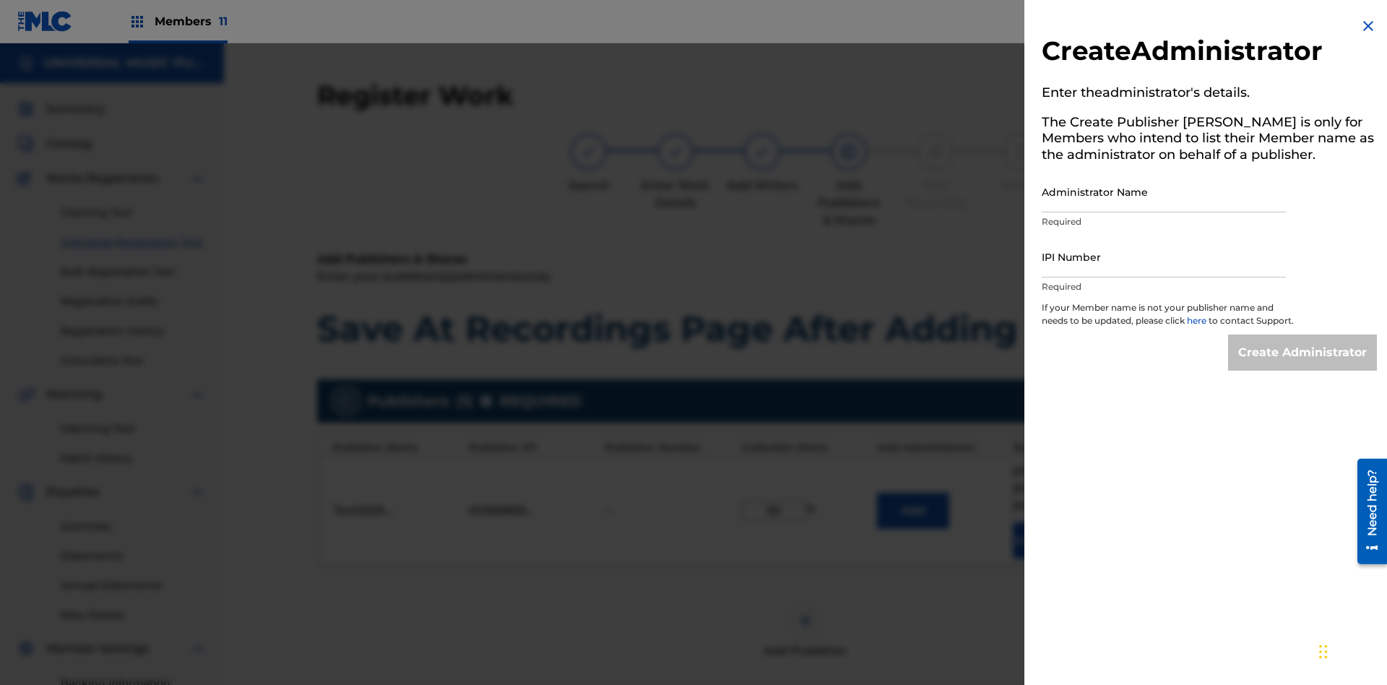
click at [1164, 191] on input "Administrator Name" at bounding box center [1164, 191] width 244 height 41
click at [1164, 256] on input "IPI Number" at bounding box center [1164, 256] width 244 height 41
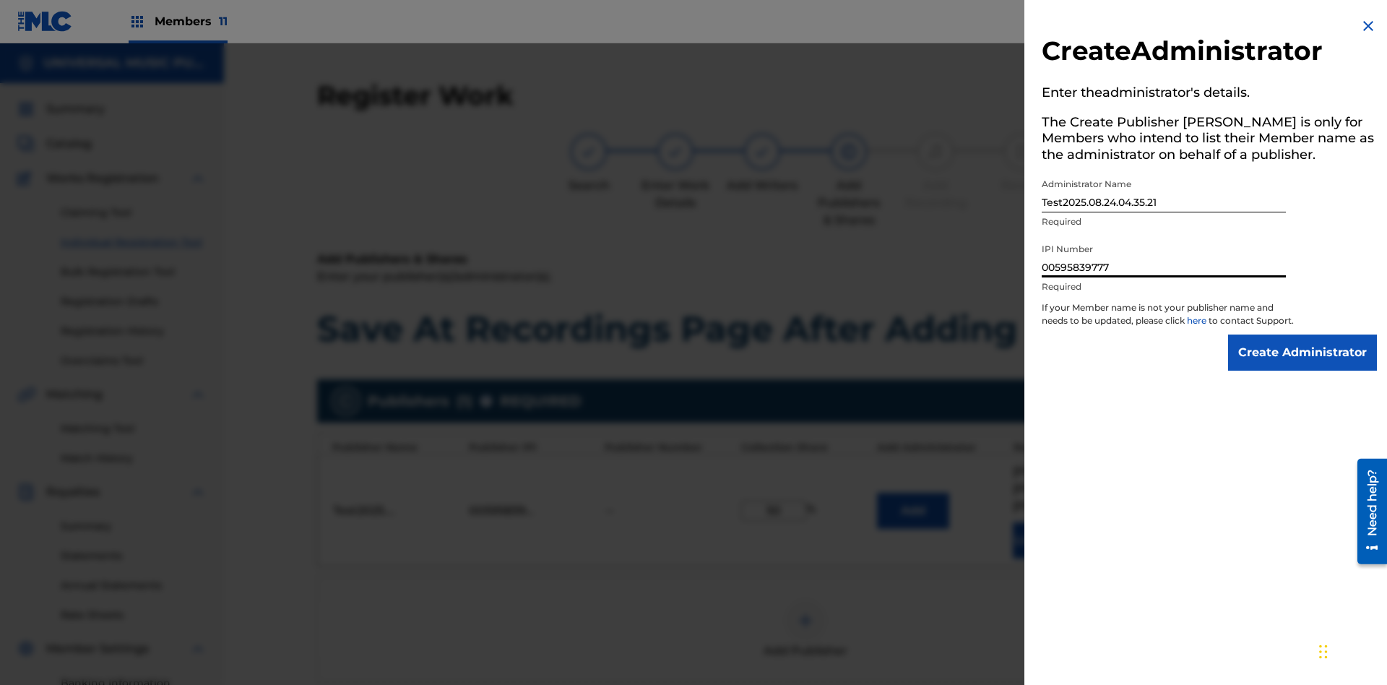
click at [1303, 366] on input "Create Administrator" at bounding box center [1302, 352] width 149 height 36
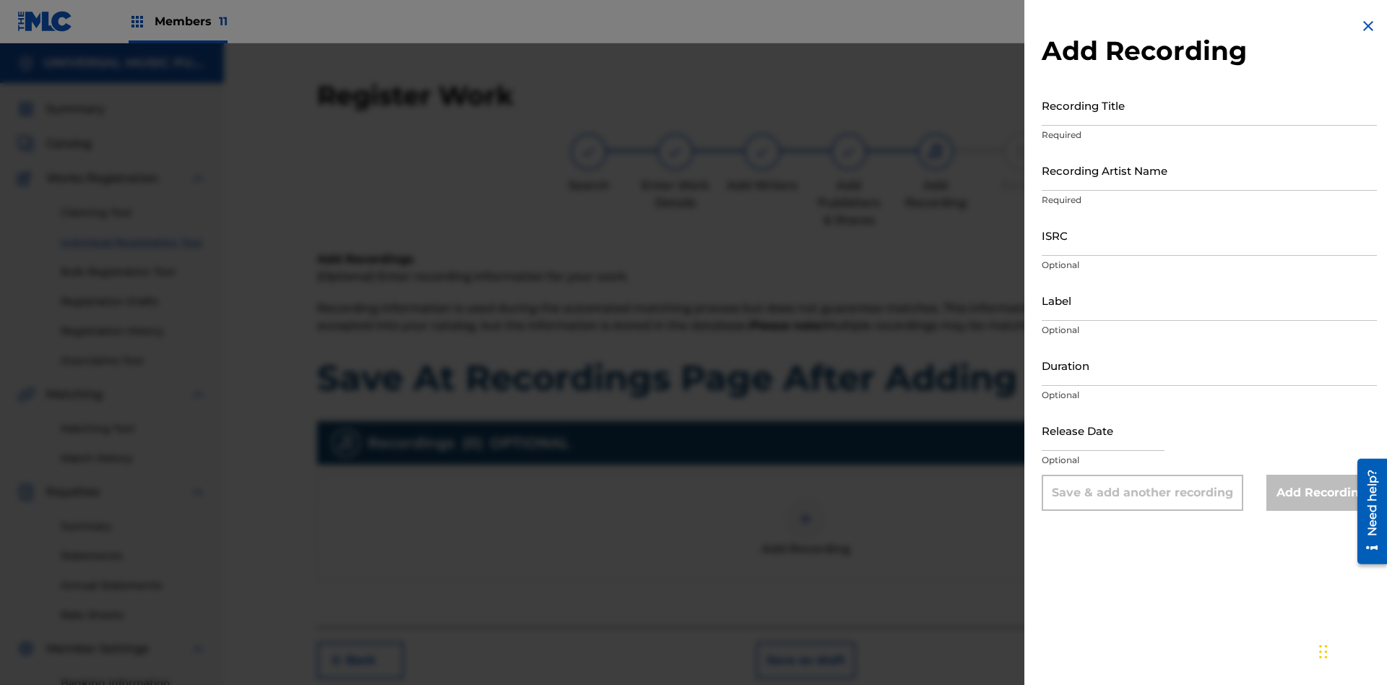
click at [1209, 105] on input "Recording Title" at bounding box center [1209, 105] width 335 height 41
type input "Best Song Ever"
click at [1209, 170] on input "Recording Artist Name" at bounding box center [1209, 170] width 335 height 41
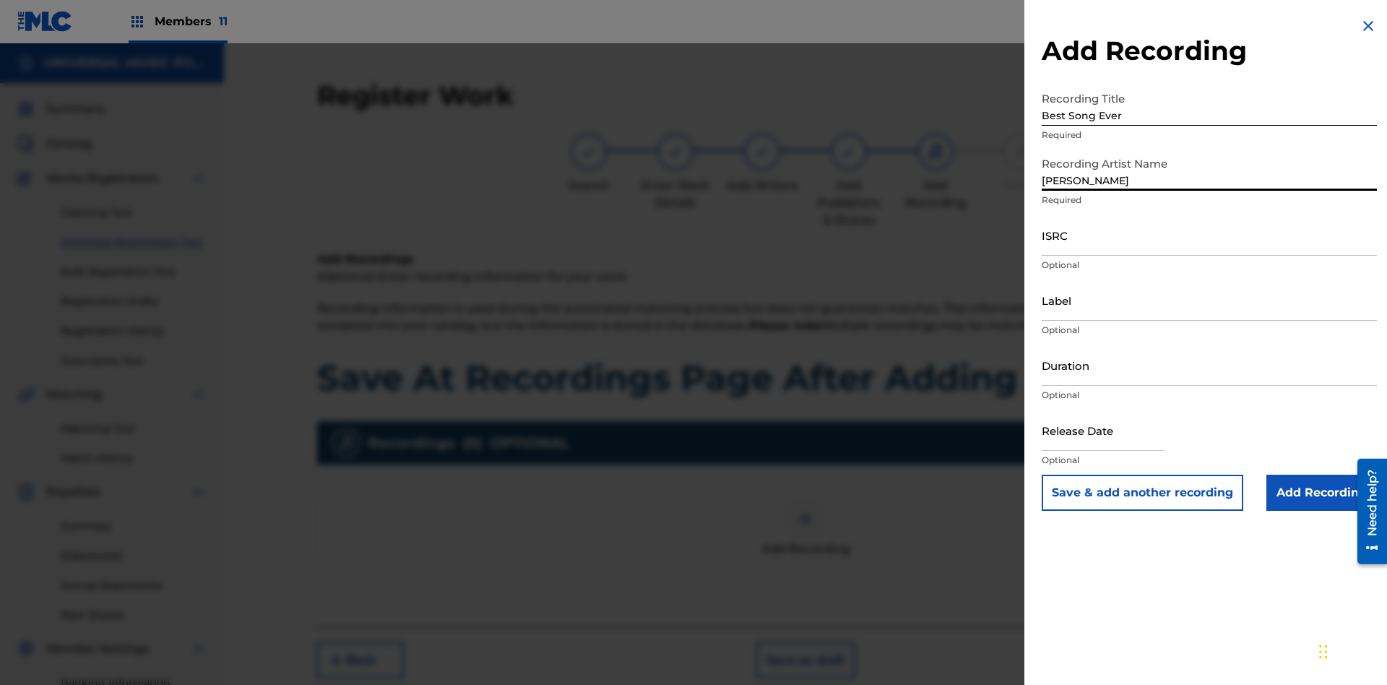
type input "[PERSON_NAME]"
click at [1209, 235] on input "ISRC" at bounding box center [1209, 235] width 335 height 41
type input "AA3123123123"
click at [1209, 300] on input "Label" at bounding box center [1209, 300] width 335 height 41
type input "The Label"
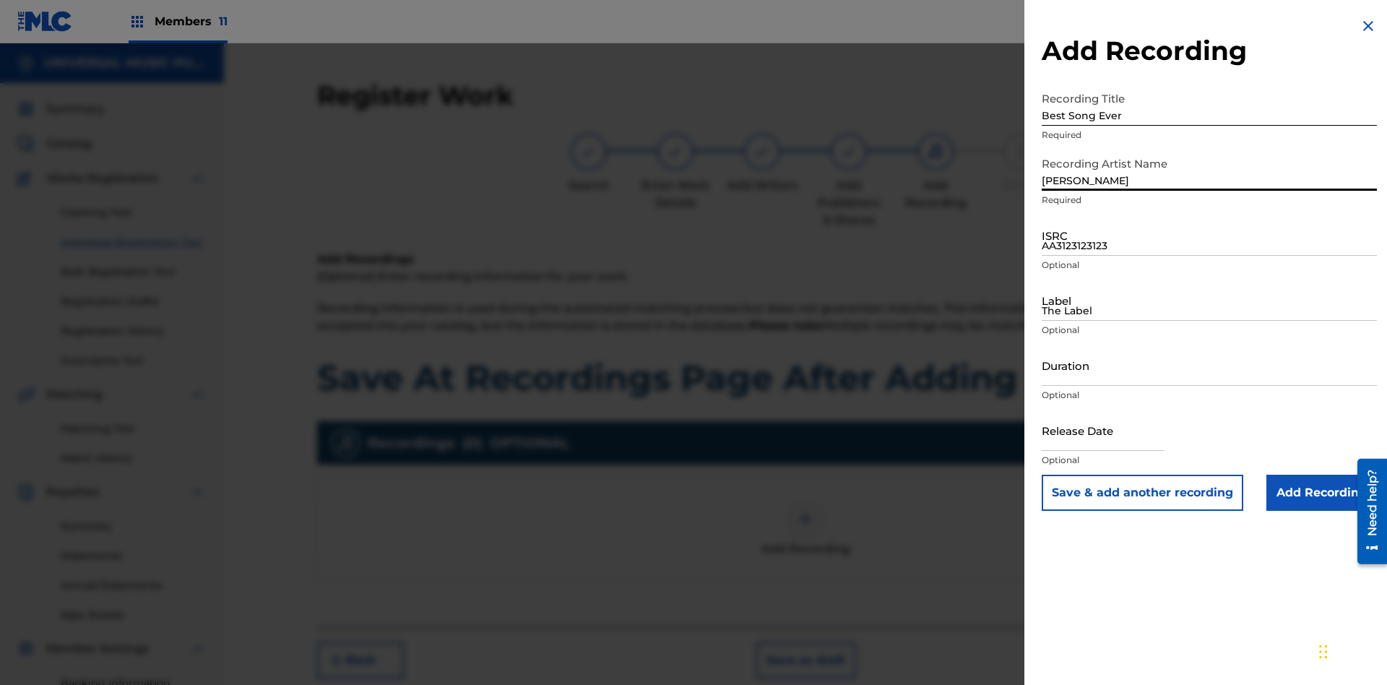
click at [1209, 365] on input "Duration" at bounding box center [1209, 365] width 335 height 41
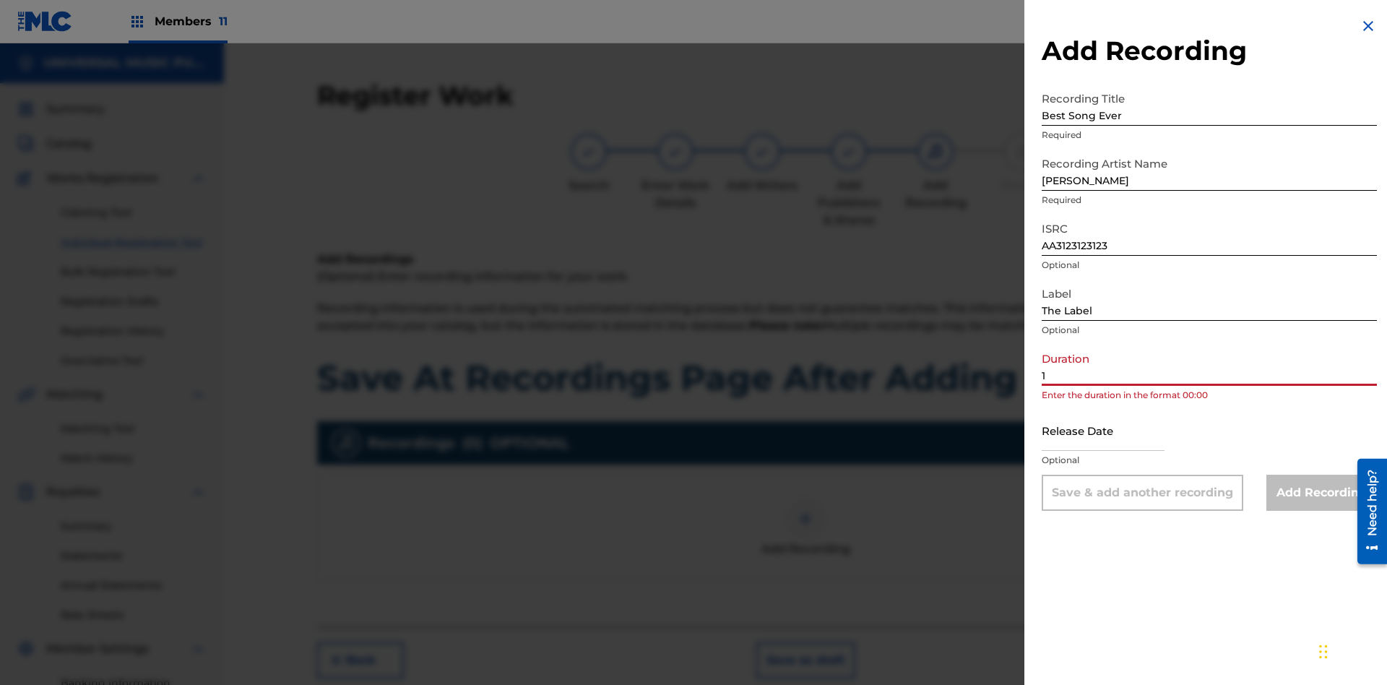
click at [1209, 365] on input "1" at bounding box center [1209, 365] width 335 height 41
type input "12:25"
click at [1115, 431] on input "text" at bounding box center [1103, 430] width 123 height 41
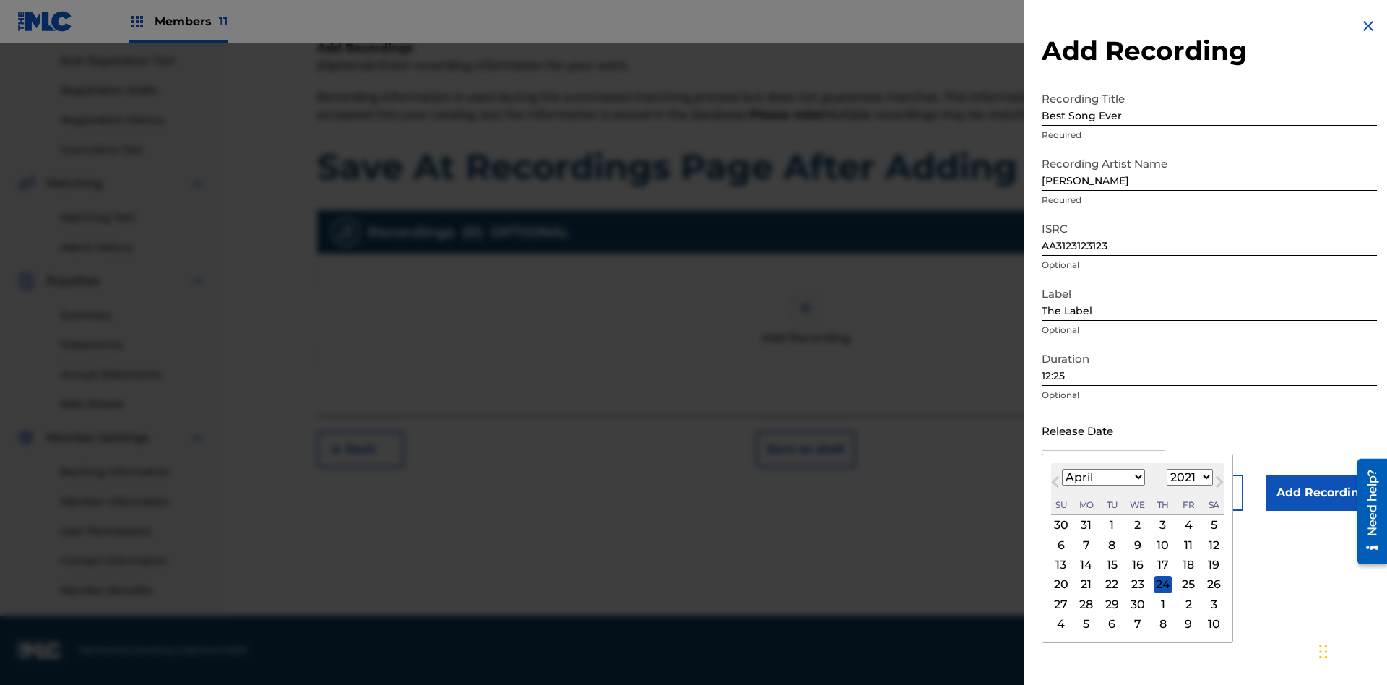
click at [1188, 477] on select "1900 1901 1902 1903 1904 1905 1906 1907 1908 1909 1910 1911 1912 1913 1914 1915…" at bounding box center [1190, 477] width 46 height 17
click at [1321, 493] on input "Add Recording" at bounding box center [1321, 493] width 111 height 36
click at [805, 467] on button "Save as draft" at bounding box center [805, 449] width 99 height 36
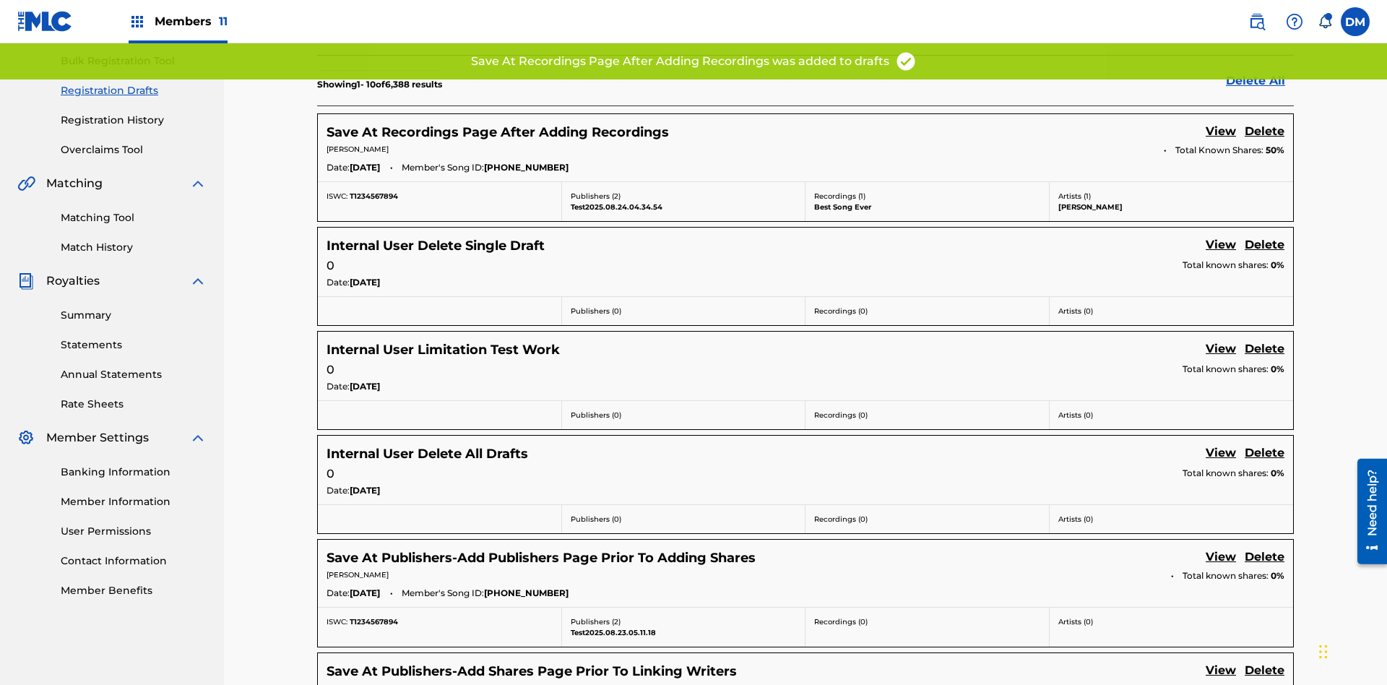
click at [1221, 123] on link "View" at bounding box center [1221, 133] width 30 height 20
